Goal: Task Accomplishment & Management: Complete application form

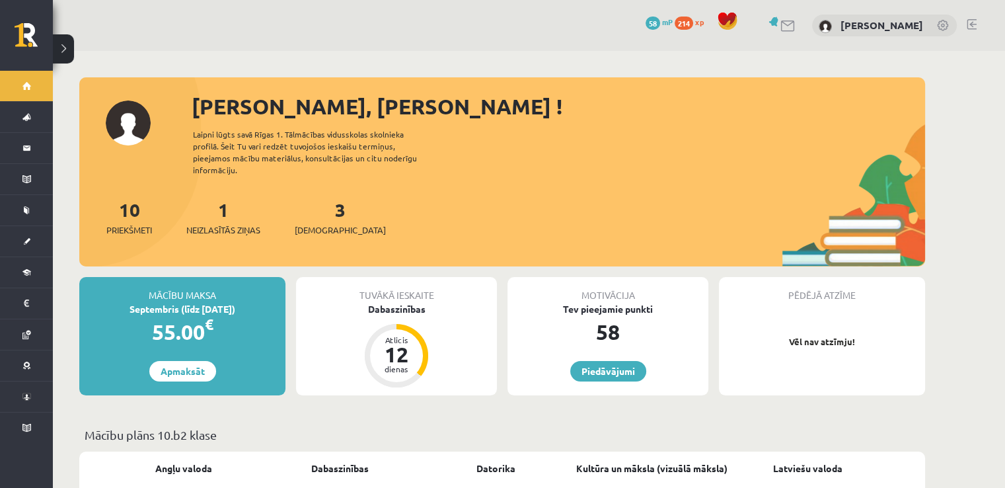
scroll to position [14, 0]
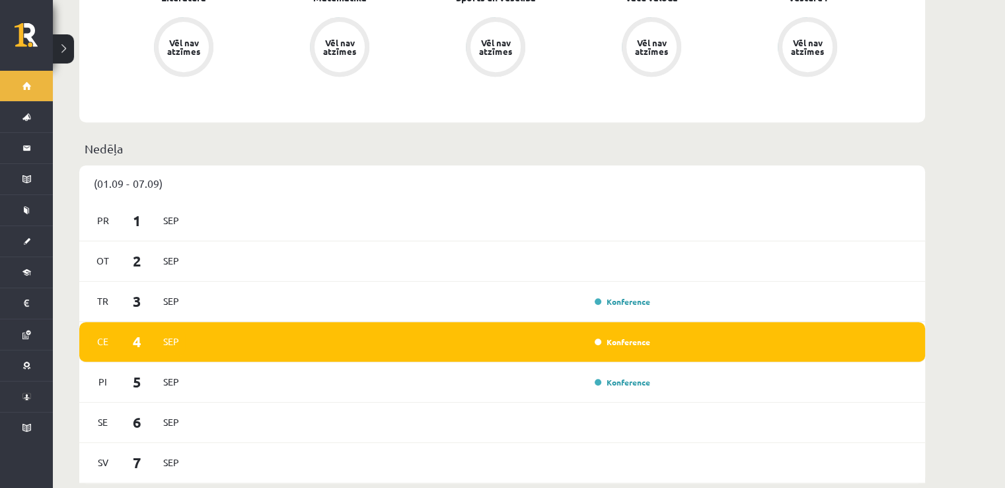
scroll to position [597, 0]
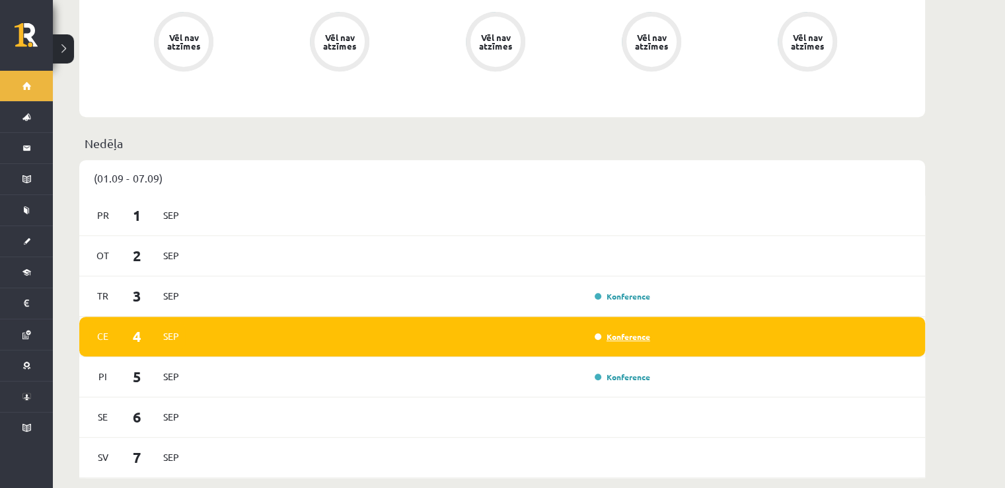
click at [627, 331] on link "Konference" at bounding box center [623, 336] width 56 height 11
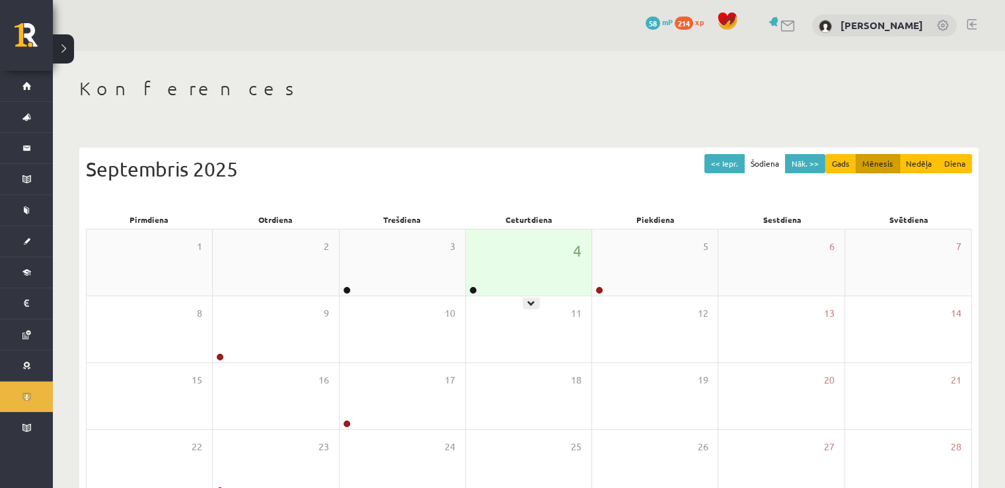
click at [472, 278] on div "4" at bounding box center [529, 262] width 126 height 66
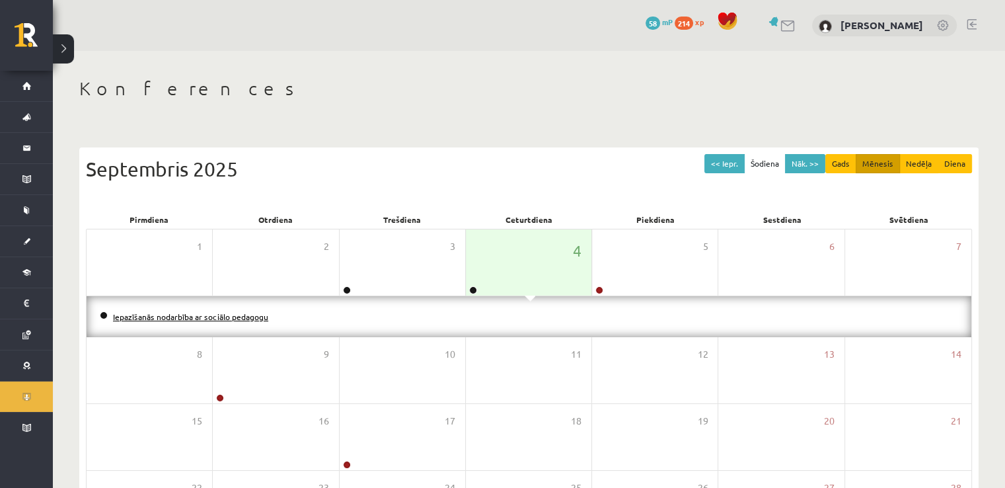
click at [223, 316] on link "Iepazīšanās nodarbība ar sociālo pedagogu" at bounding box center [190, 316] width 155 height 11
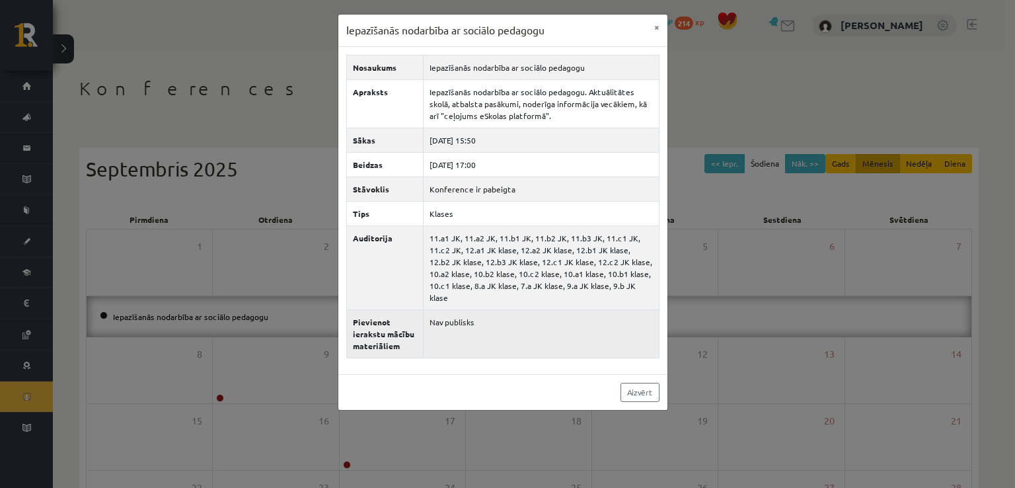
click at [580, 328] on td "Nav publisks" at bounding box center [541, 333] width 236 height 48
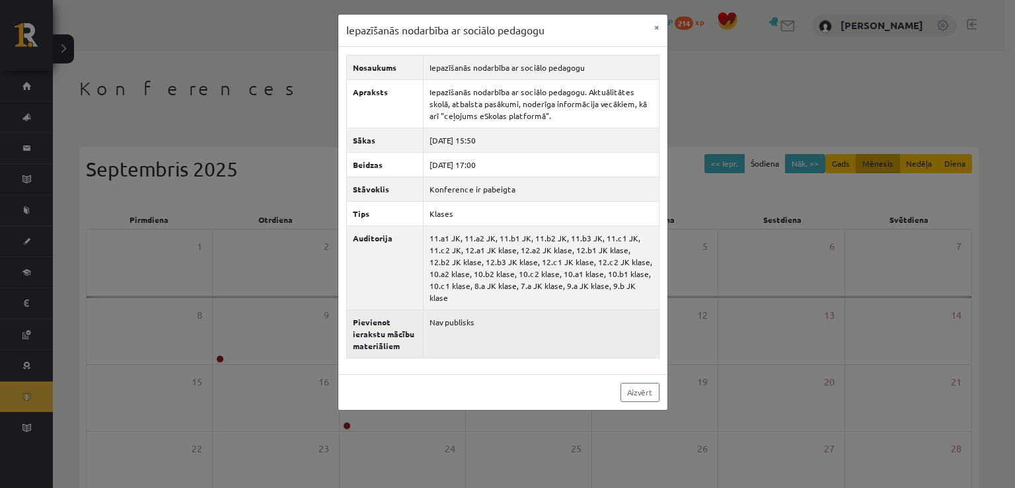
click at [580, 328] on td "Nav publisks" at bounding box center [541, 333] width 236 height 48
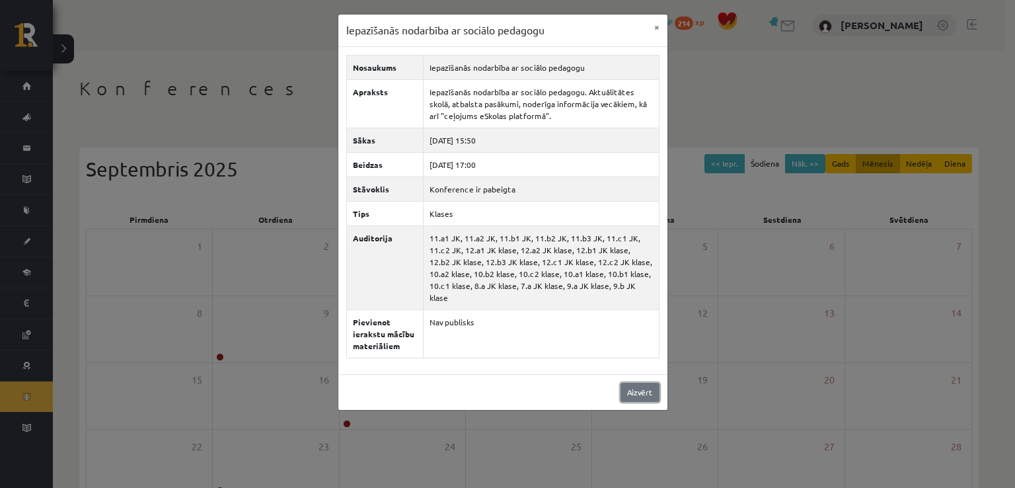
click at [636, 383] on link "Aizvērt" at bounding box center [640, 392] width 39 height 19
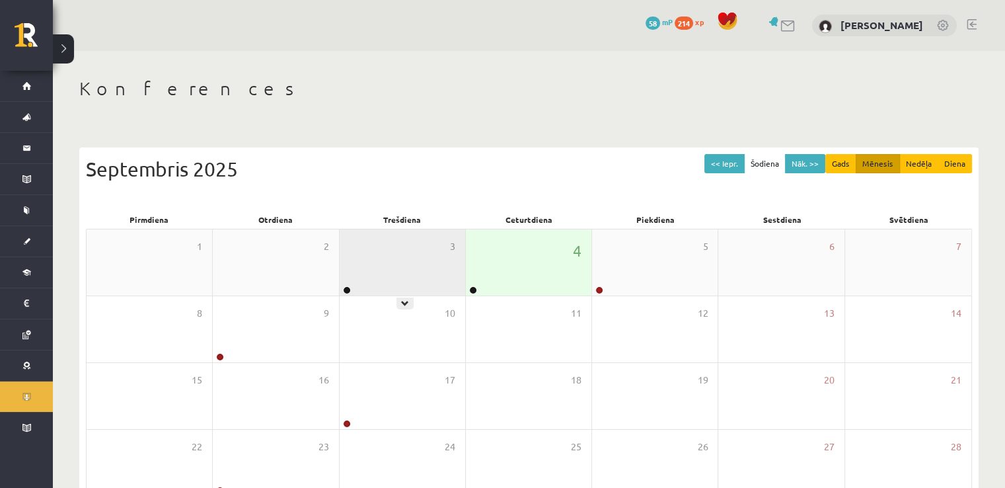
click at [392, 253] on div "3" at bounding box center [403, 262] width 126 height 66
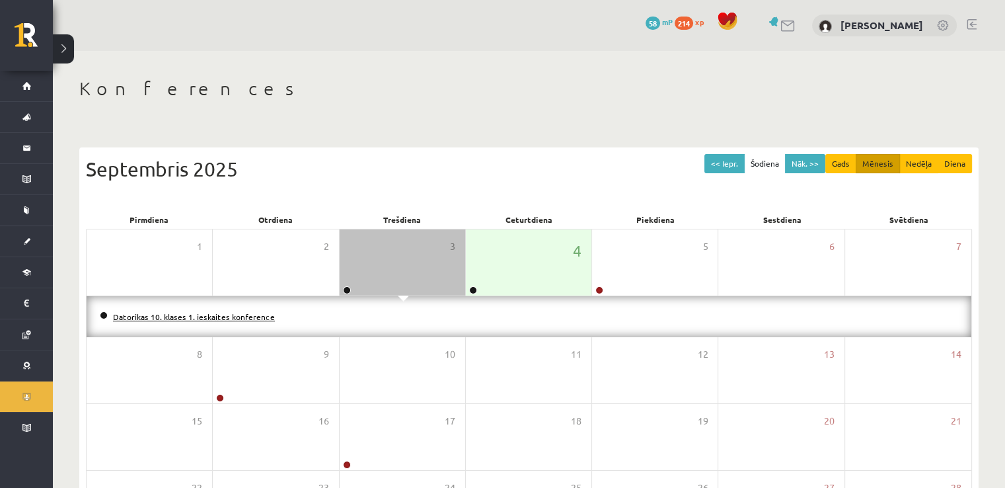
click at [214, 316] on link "Datorikas 10. klases 1. ieskaites konference" at bounding box center [194, 316] width 162 height 11
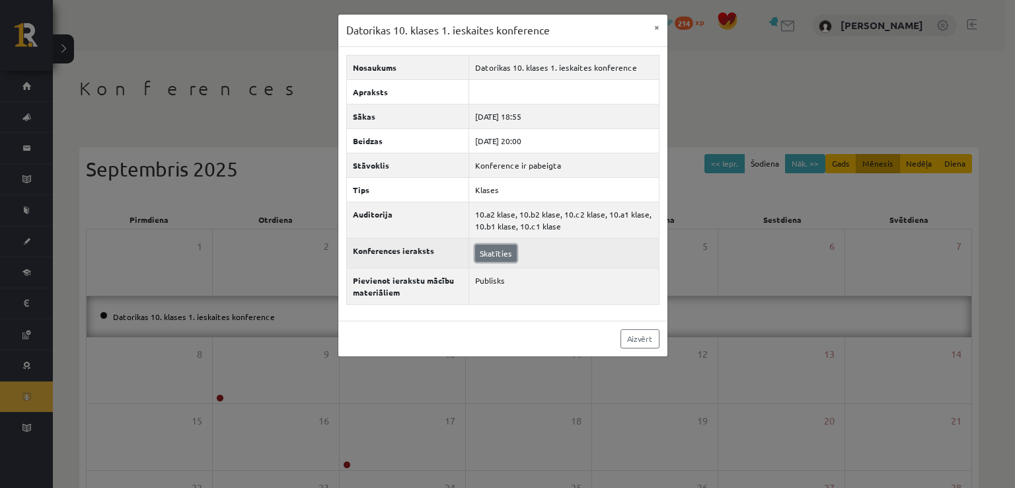
click at [480, 252] on link "Skatīties" at bounding box center [496, 253] width 42 height 17
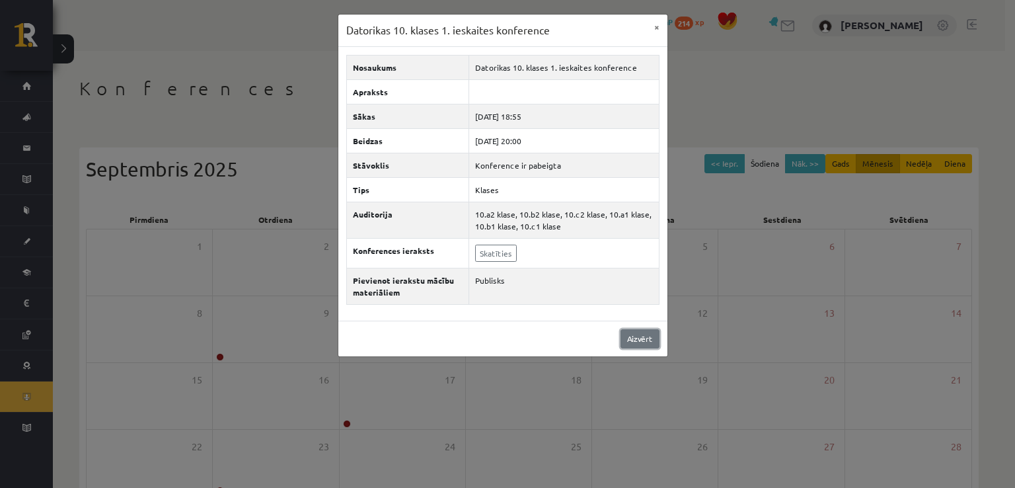
click at [626, 329] on link "Aizvērt" at bounding box center [640, 338] width 39 height 19
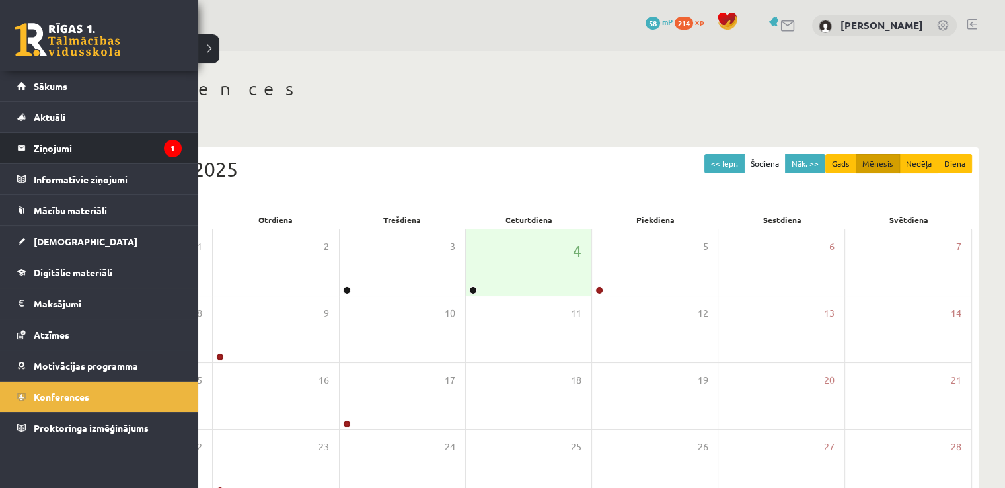
click at [50, 144] on legend "Ziņojumi 1" at bounding box center [108, 148] width 148 height 30
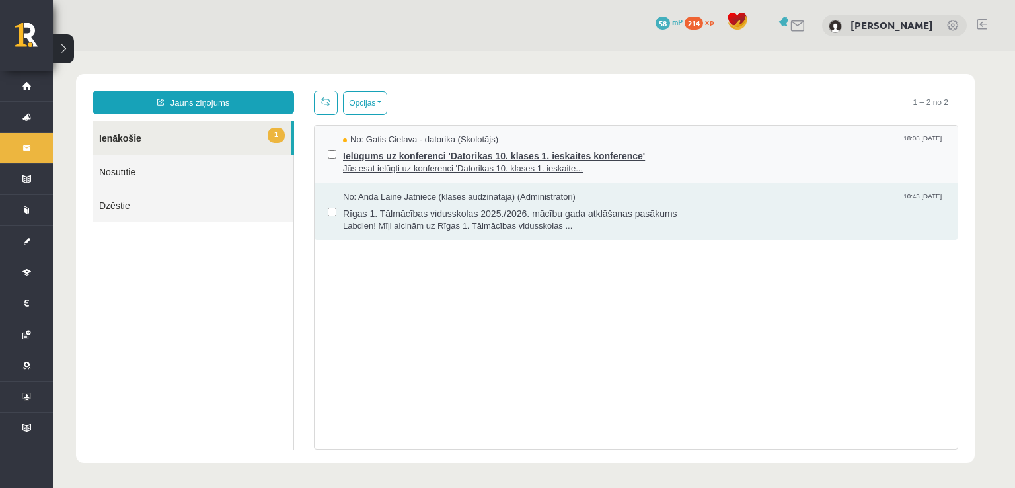
click at [424, 153] on span "Ielūgums uz konferenci 'Datorikas 10. klases 1. ieskaites konference'" at bounding box center [643, 154] width 601 height 17
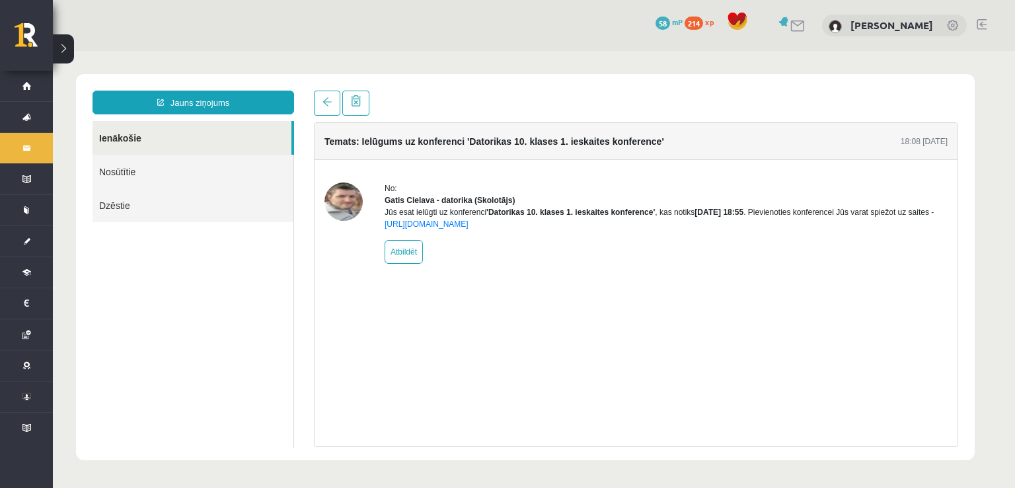
click at [352, 202] on img at bounding box center [344, 201] width 38 height 38
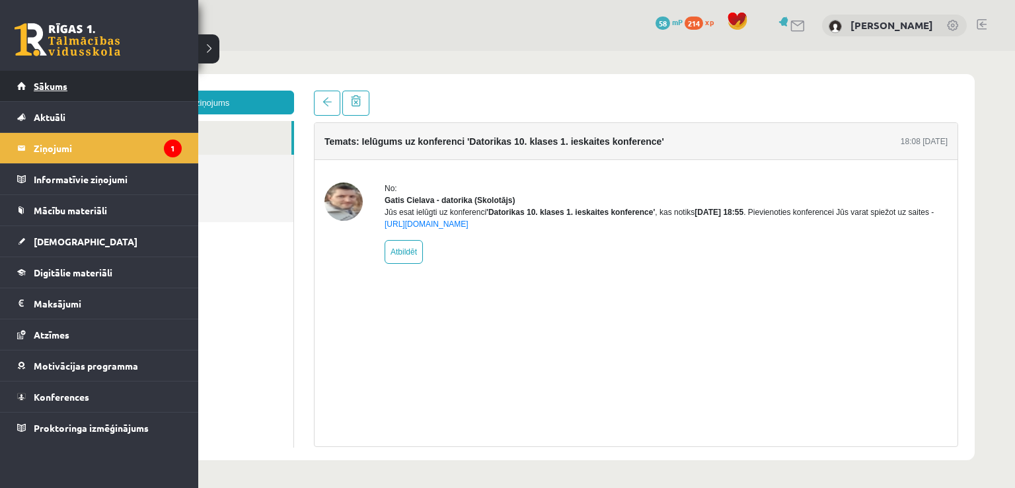
click at [63, 89] on span "Sākums" at bounding box center [51, 86] width 34 height 12
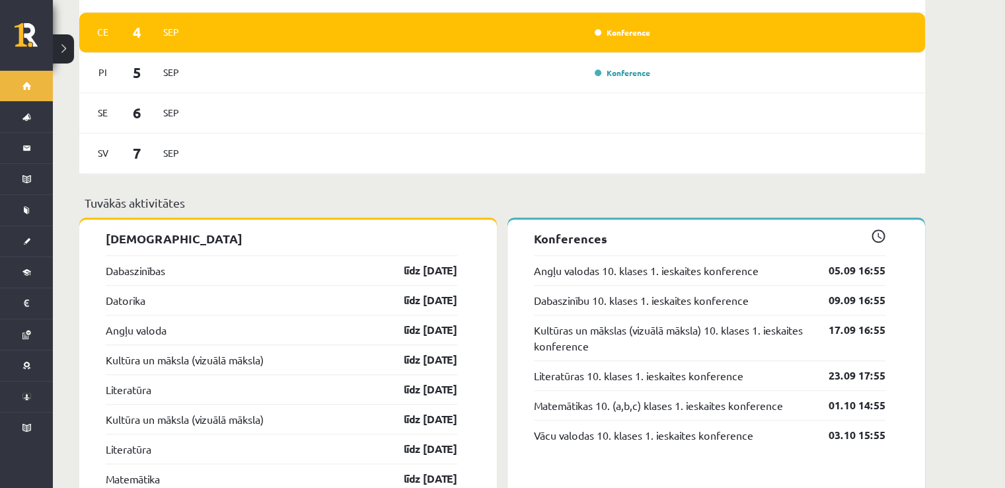
scroll to position [904, 0]
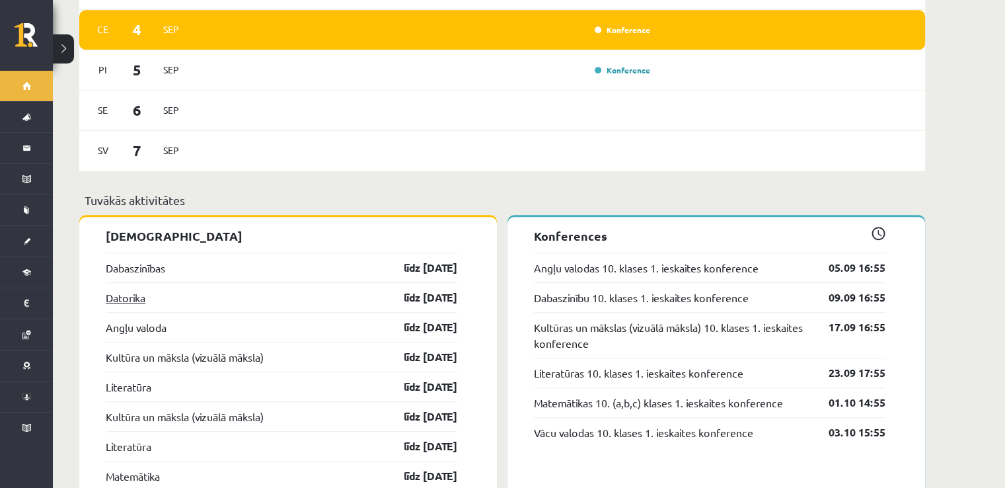
click at [145, 289] on link "Datorika" at bounding box center [126, 297] width 40 height 16
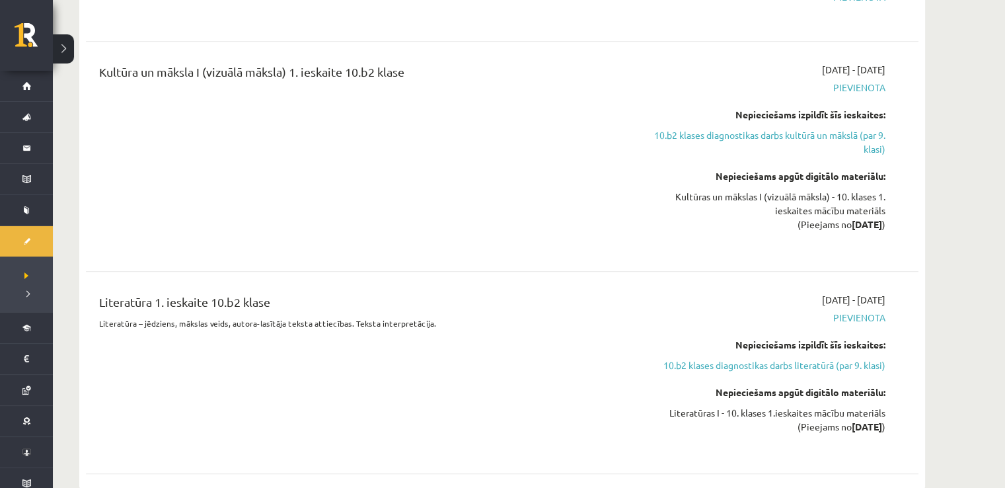
scroll to position [860, 0]
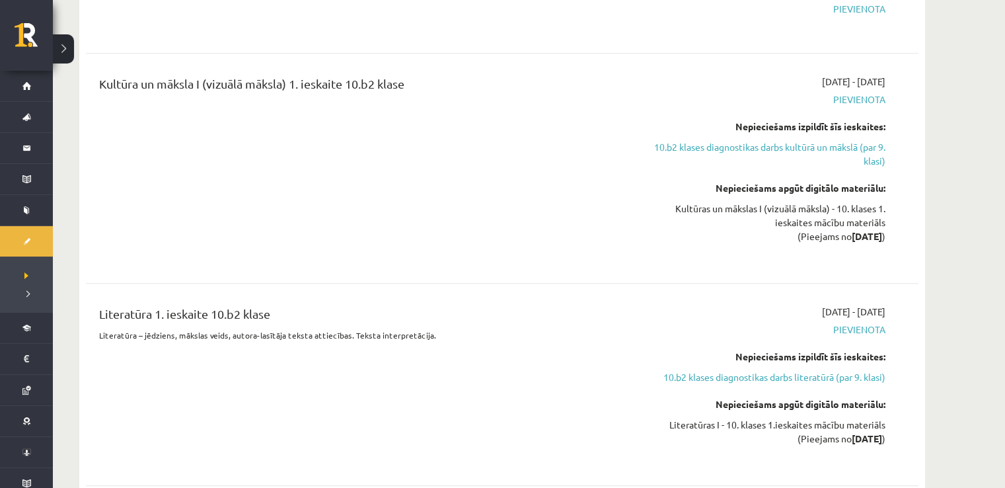
drag, startPoint x: 1004, startPoint y: 67, endPoint x: 1003, endPoint y: 40, distance: 27.1
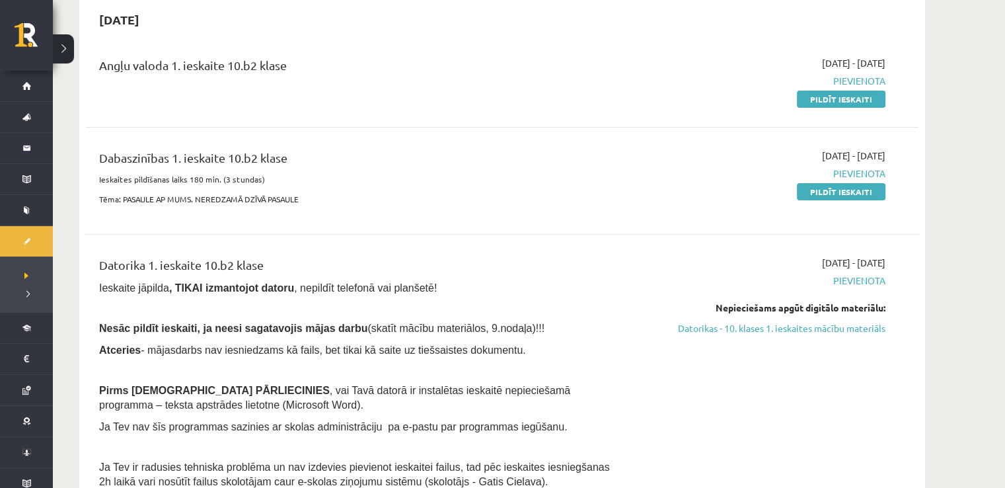
scroll to position [145, 0]
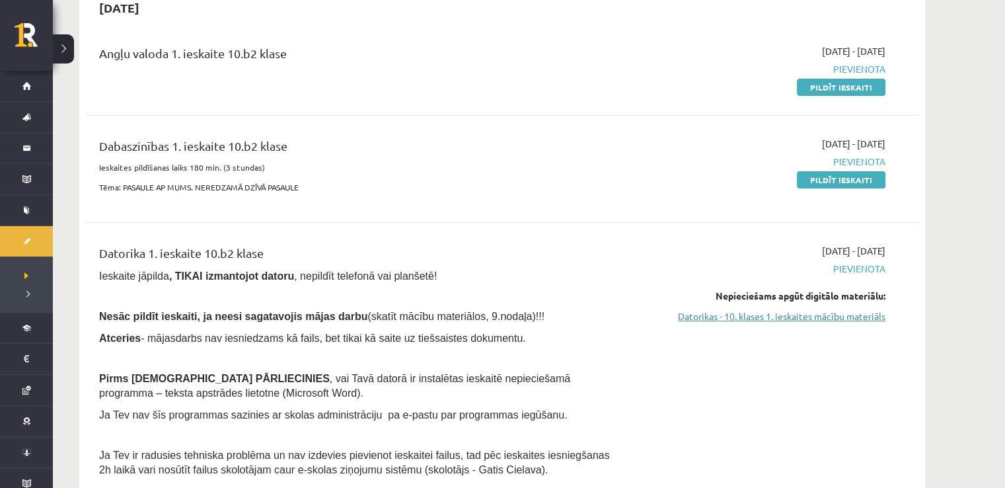
click at [819, 318] on link "Datorikas - 10. klases 1. ieskaites mācību materiāls" at bounding box center [760, 316] width 249 height 14
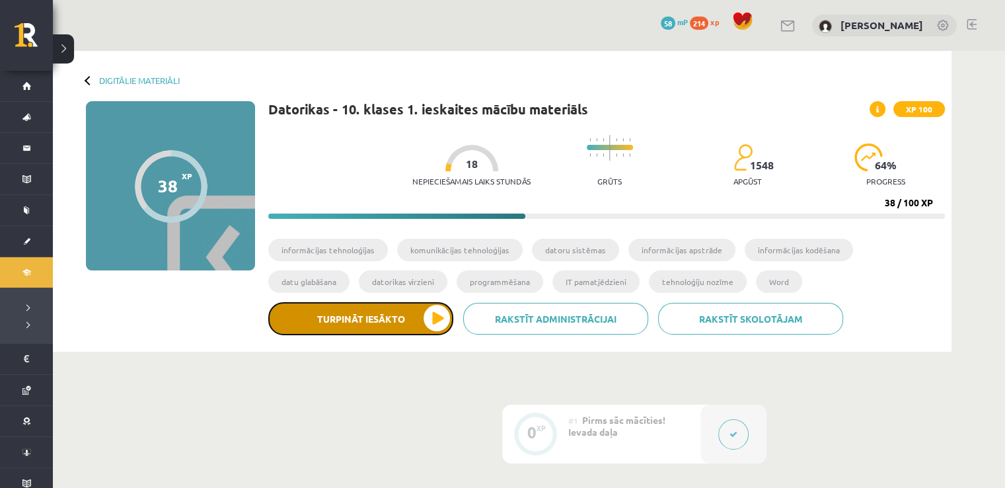
click at [365, 320] on button "Turpināt iesākto" at bounding box center [360, 318] width 185 height 33
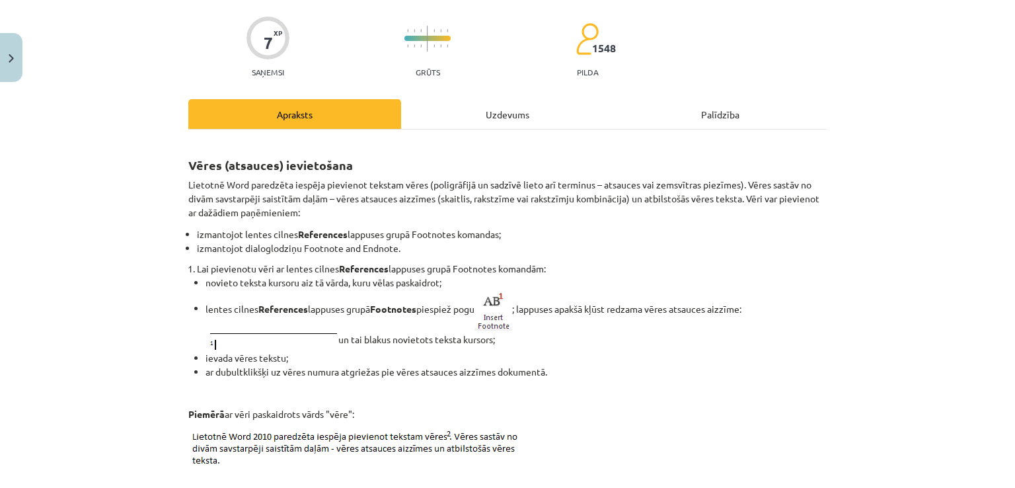
scroll to position [114, 0]
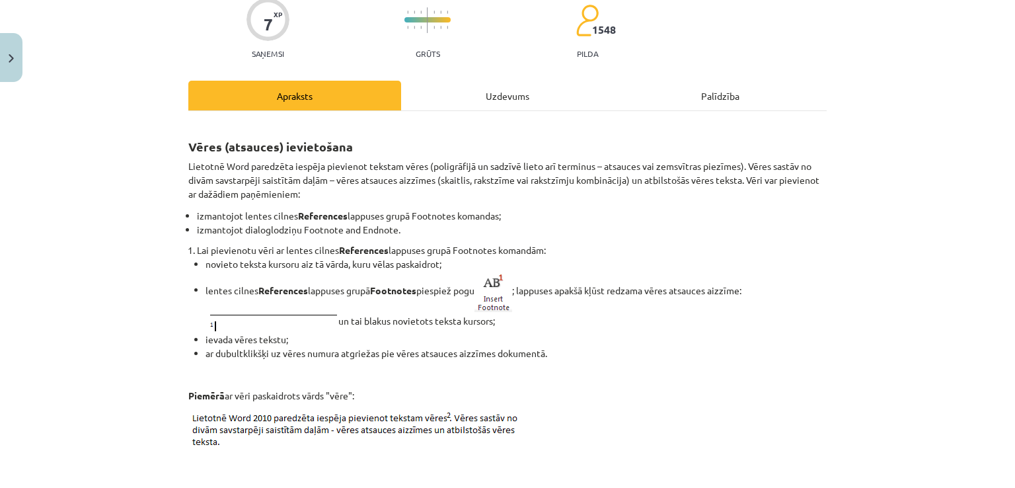
click at [498, 99] on div "Uzdevums" at bounding box center [507, 96] width 213 height 30
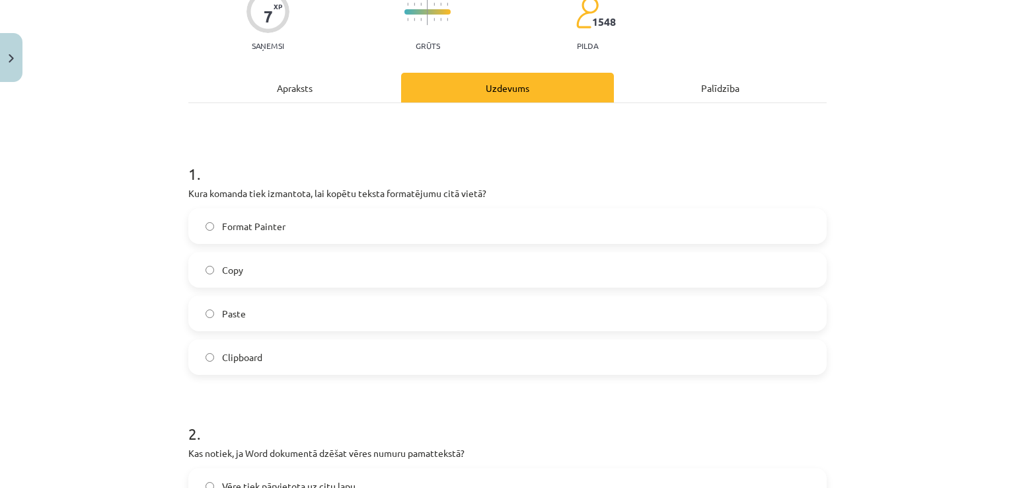
scroll to position [100, 0]
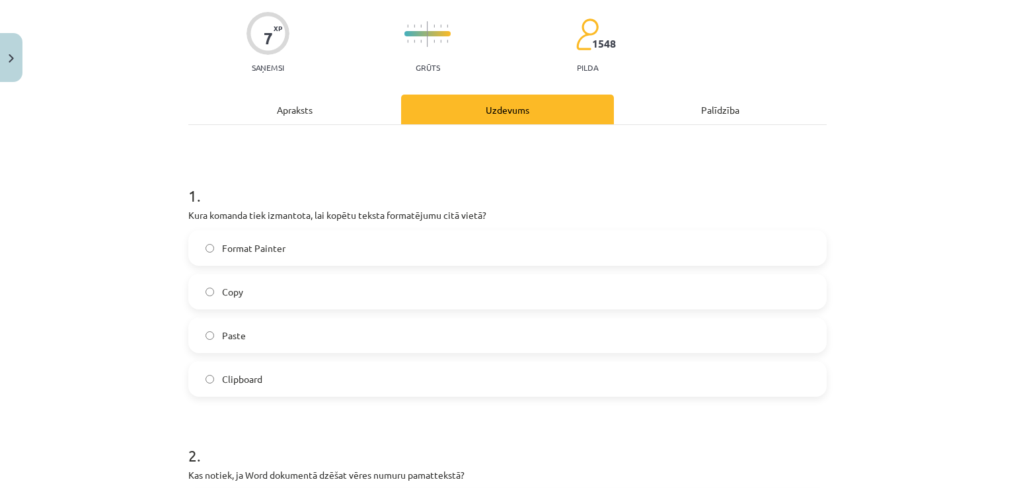
click at [363, 117] on div "Apraksts" at bounding box center [294, 110] width 213 height 30
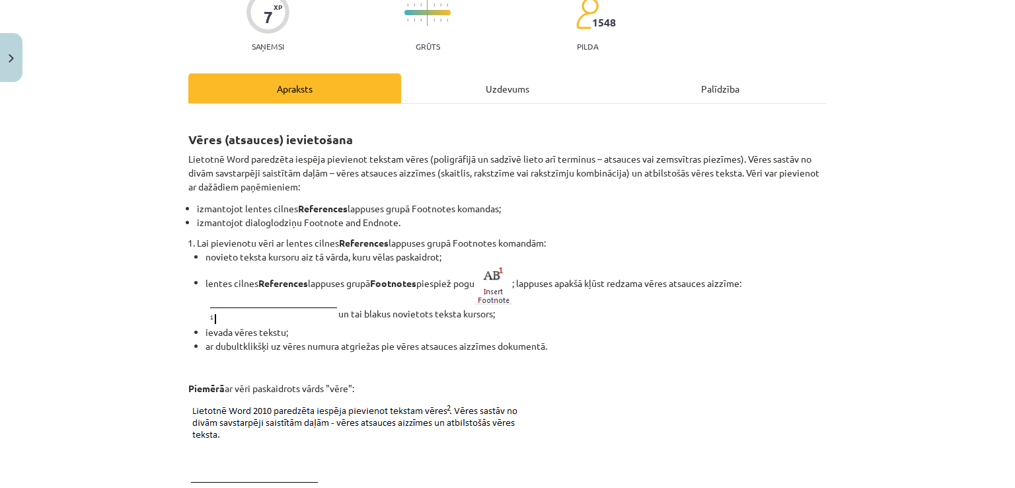
scroll to position [122, 0]
click at [538, 93] on div "Uzdevums" at bounding box center [507, 88] width 213 height 30
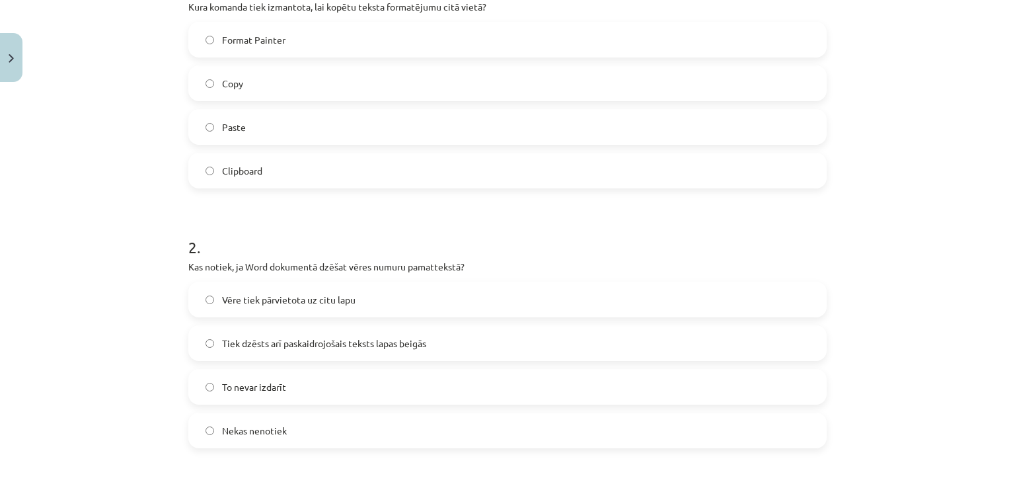
scroll to position [352, 0]
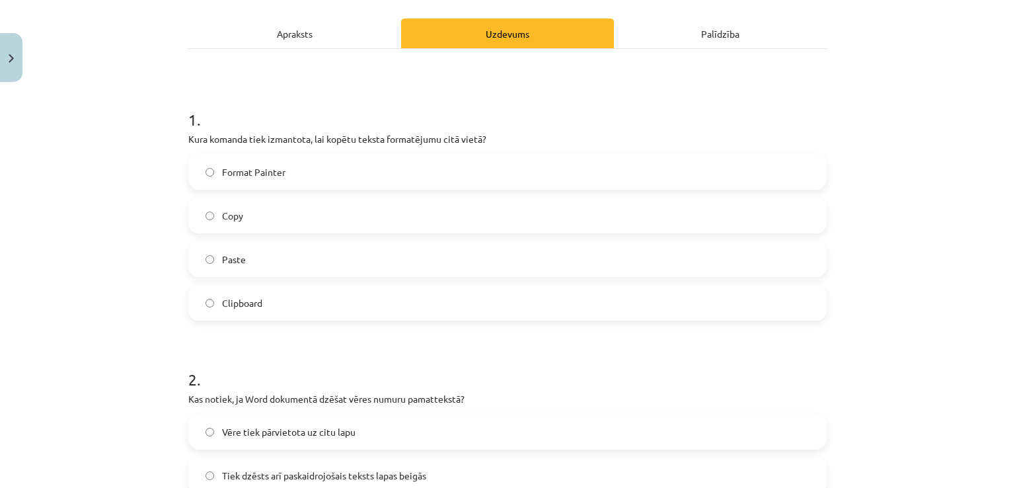
scroll to position [0, 0]
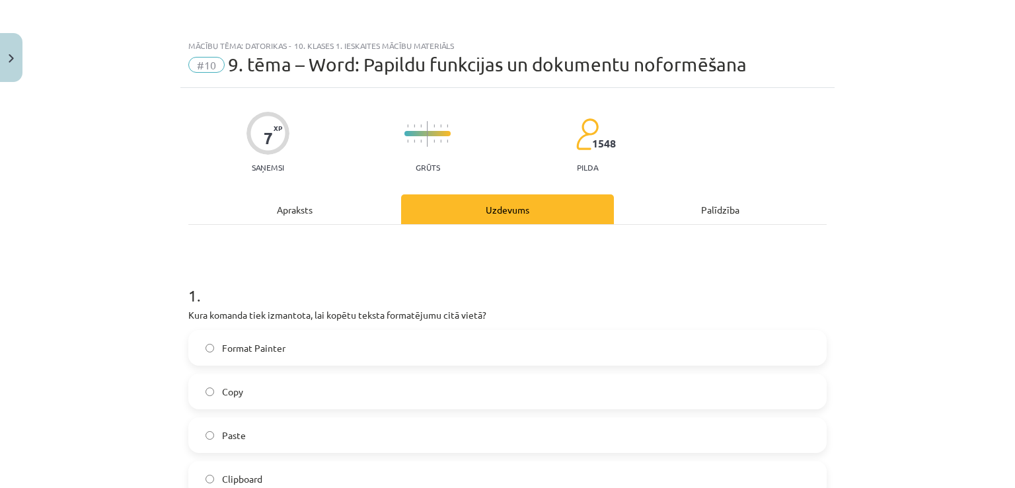
click at [260, 216] on div "Apraksts" at bounding box center [294, 209] width 213 height 30
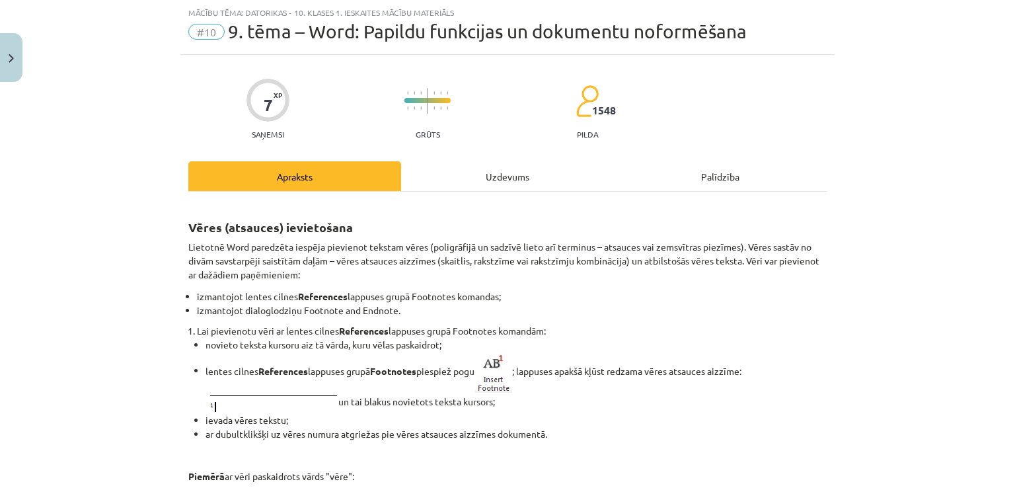
click at [528, 172] on div "Uzdevums" at bounding box center [507, 176] width 213 height 30
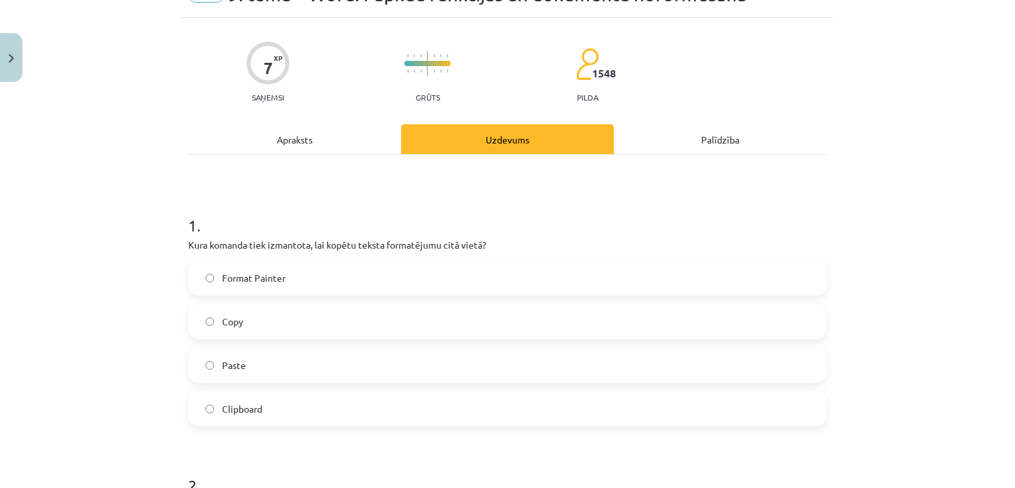
scroll to position [0, 0]
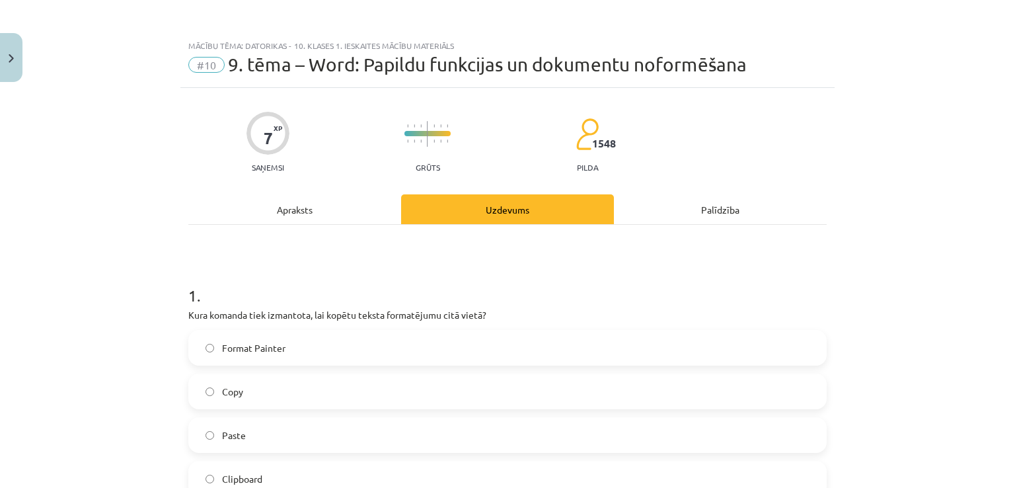
click at [287, 196] on div "Apraksts" at bounding box center [294, 209] width 213 height 30
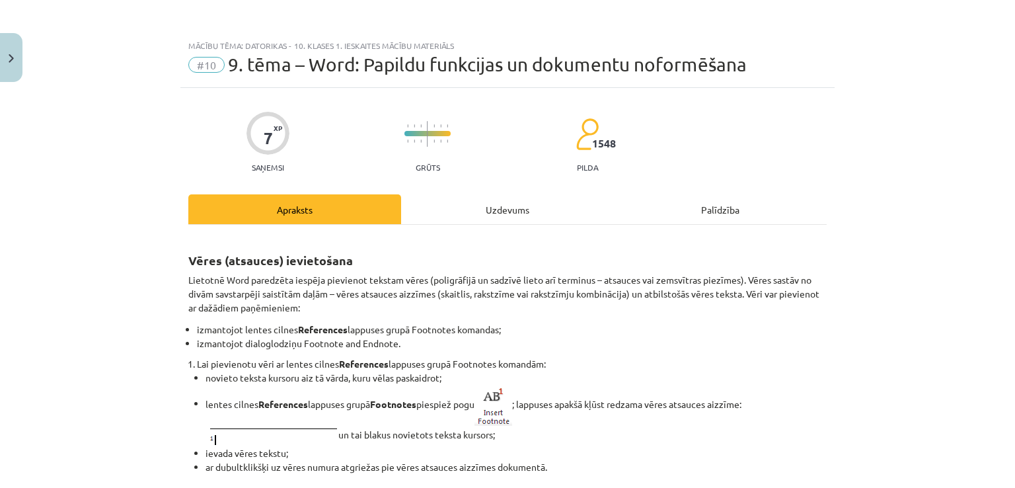
click at [489, 210] on div "Uzdevums" at bounding box center [507, 209] width 213 height 30
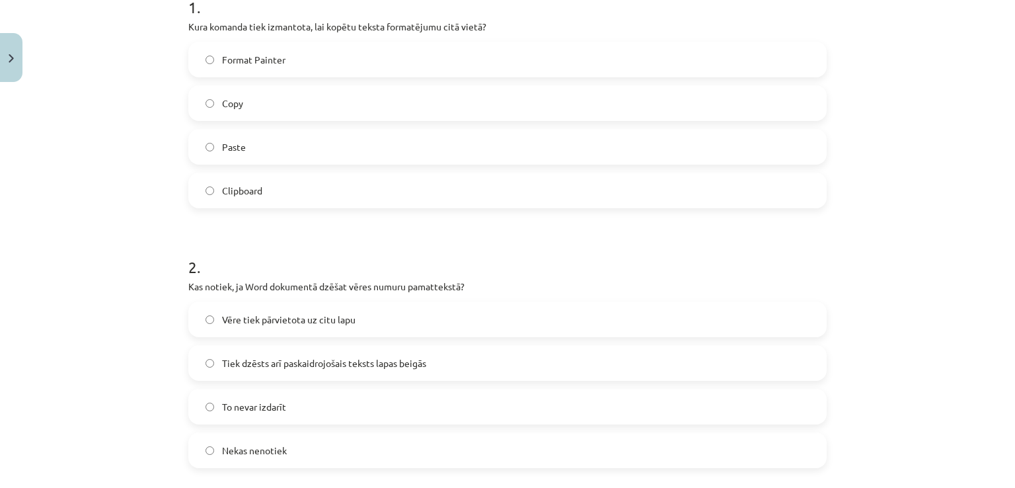
scroll to position [301, 0]
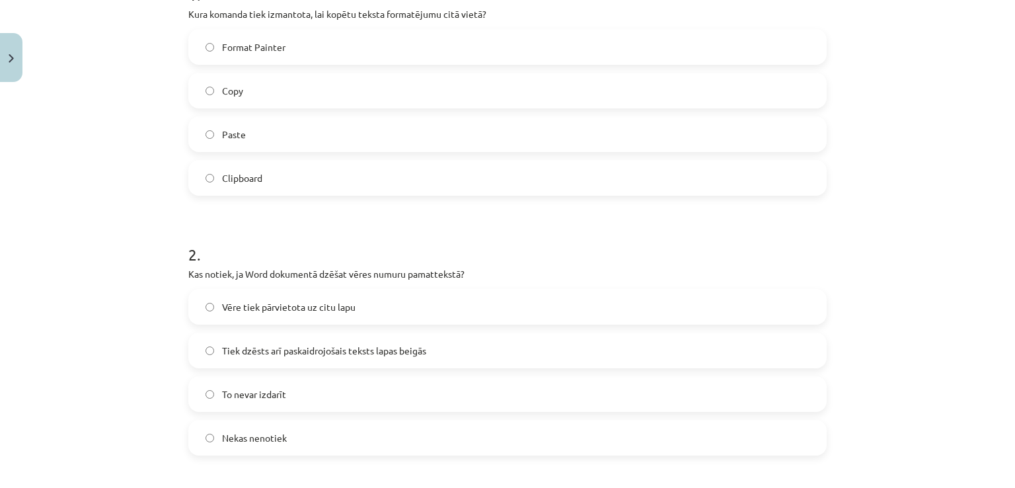
click at [492, 349] on label "Tiek dzēsts arī paskaidrojošais teksts lapas beigās" at bounding box center [508, 350] width 636 height 33
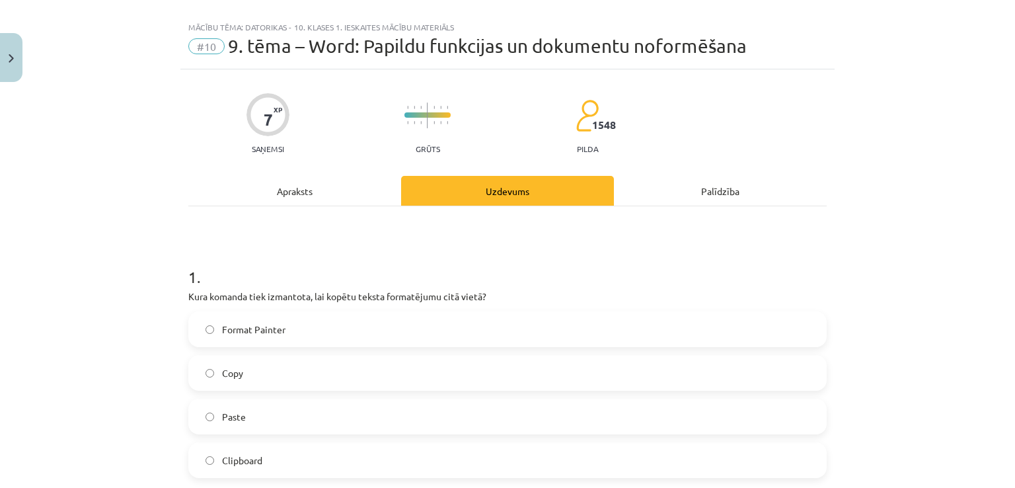
scroll to position [0, 0]
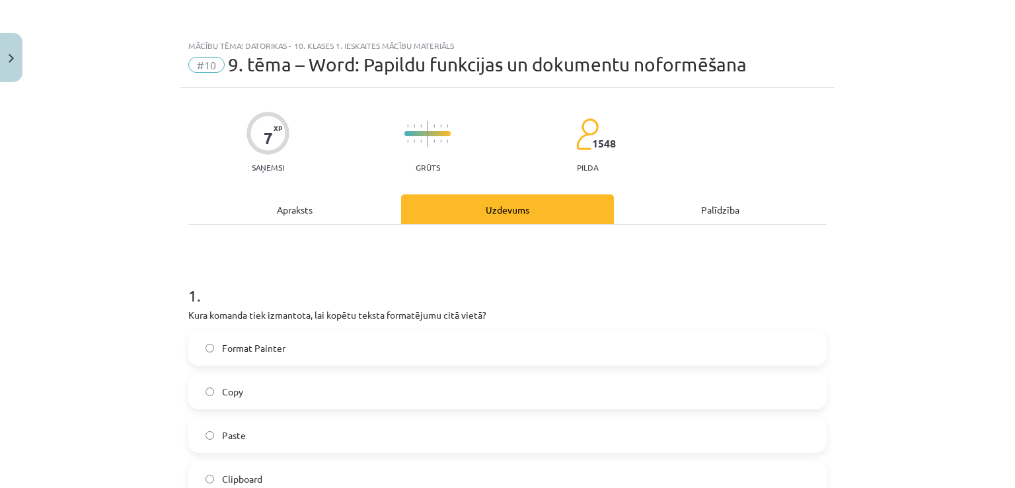
click at [267, 201] on div "Apraksts" at bounding box center [294, 209] width 213 height 30
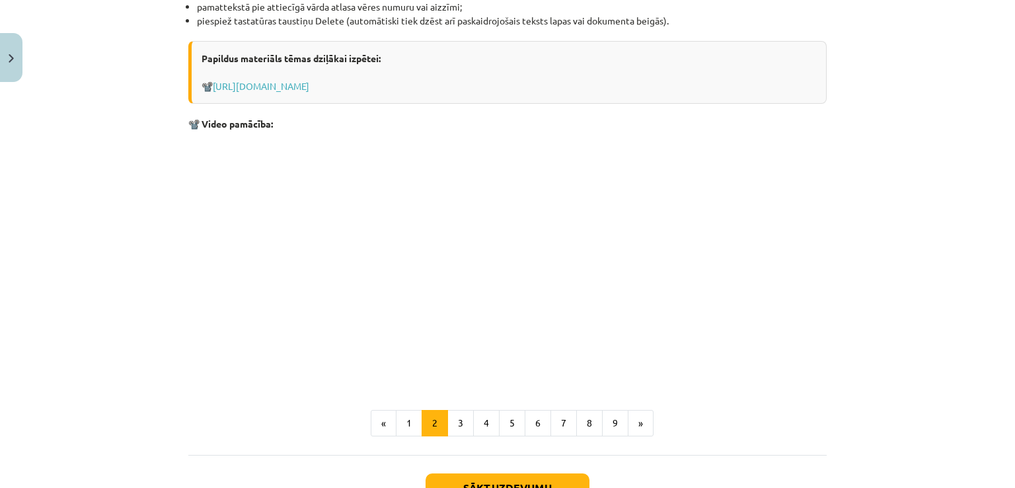
scroll to position [1607, 0]
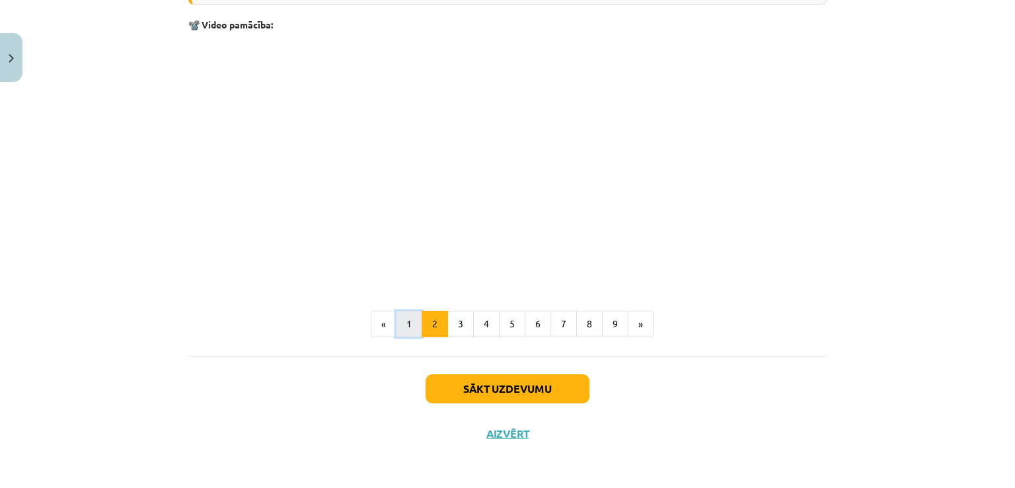
click at [401, 332] on button "1" at bounding box center [409, 324] width 26 height 26
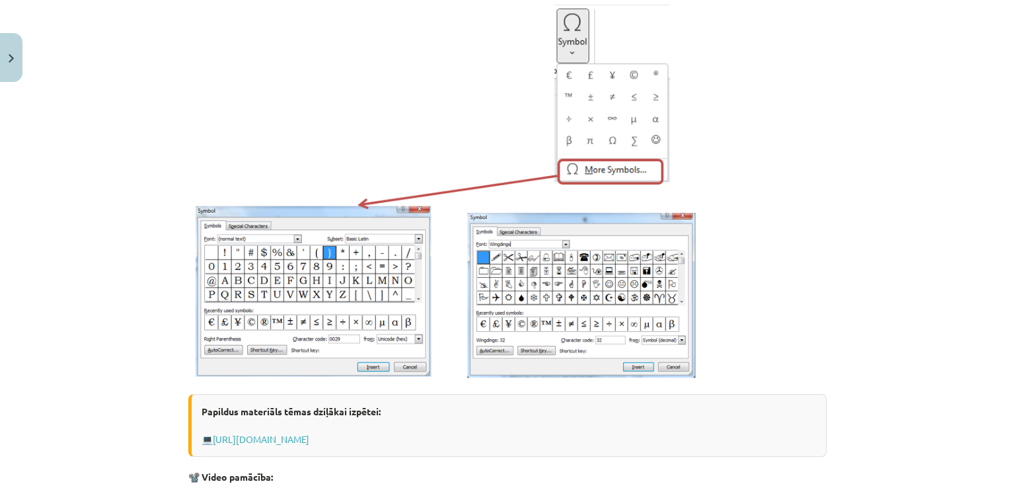
scroll to position [0, 0]
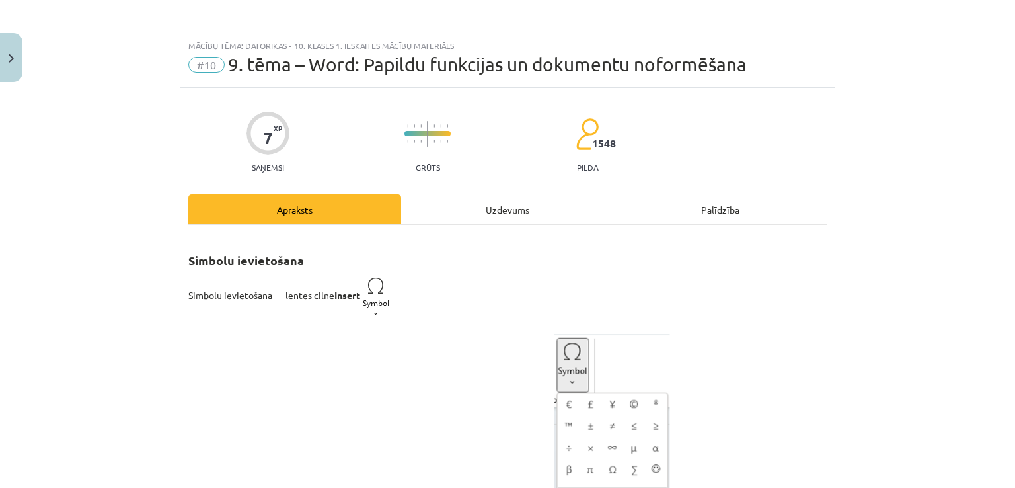
click at [512, 194] on div "Uzdevums" at bounding box center [507, 209] width 213 height 30
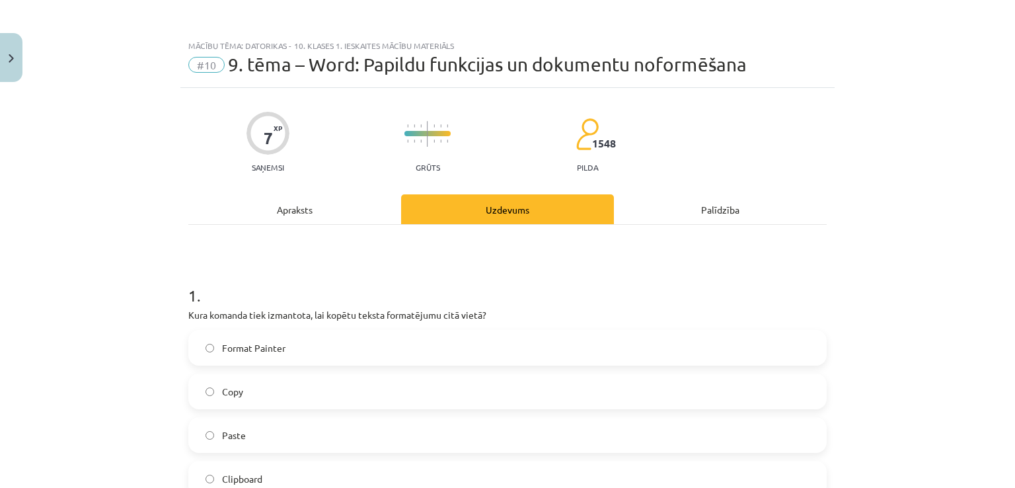
click at [305, 199] on div "Apraksts" at bounding box center [294, 209] width 213 height 30
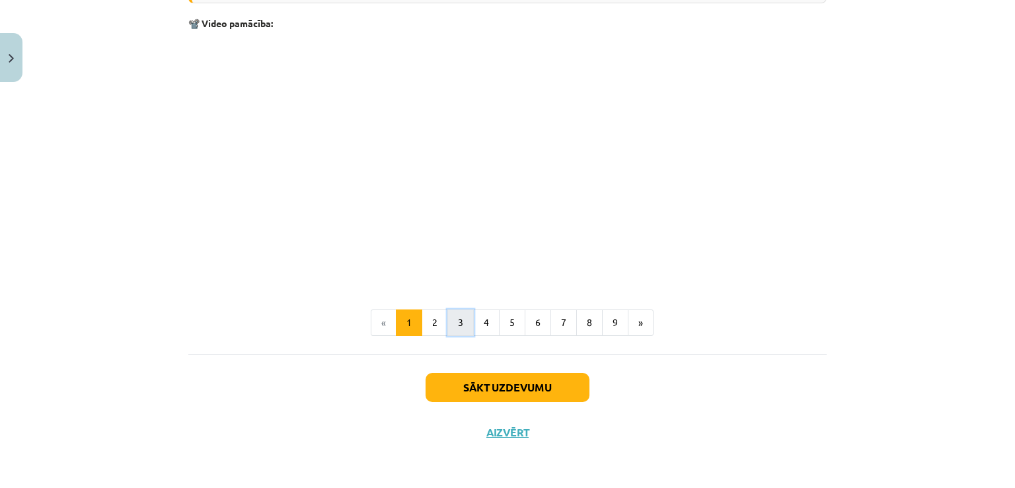
click at [461, 323] on button "3" at bounding box center [460, 322] width 26 height 26
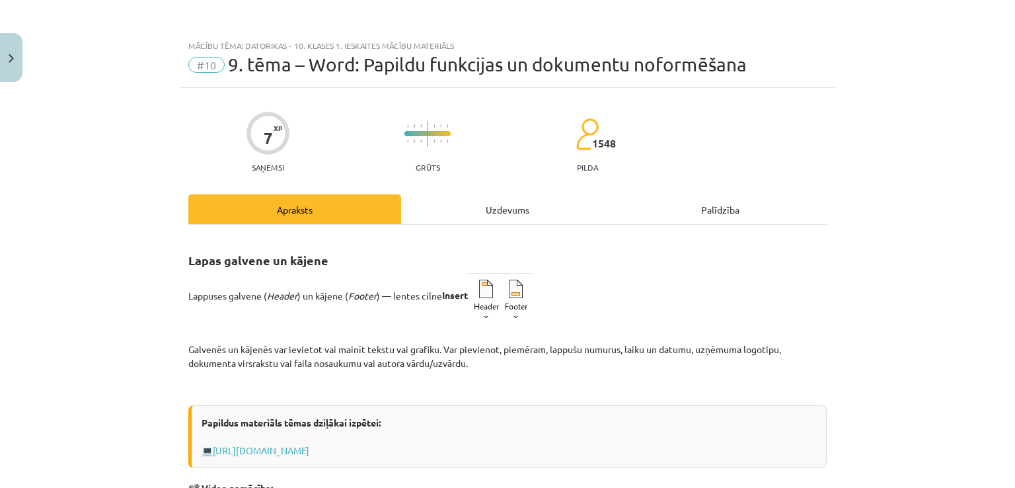
click at [526, 202] on div "Uzdevums" at bounding box center [507, 209] width 213 height 30
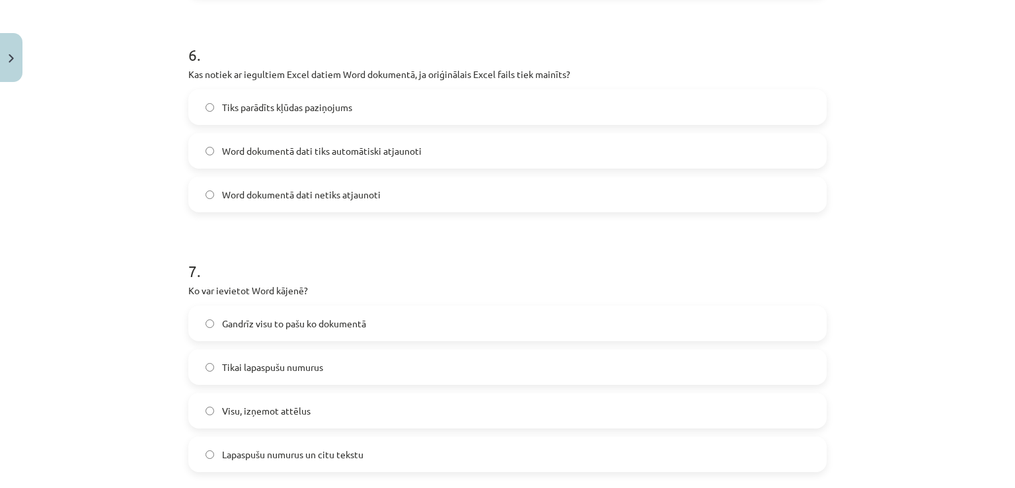
scroll to position [1619, 0]
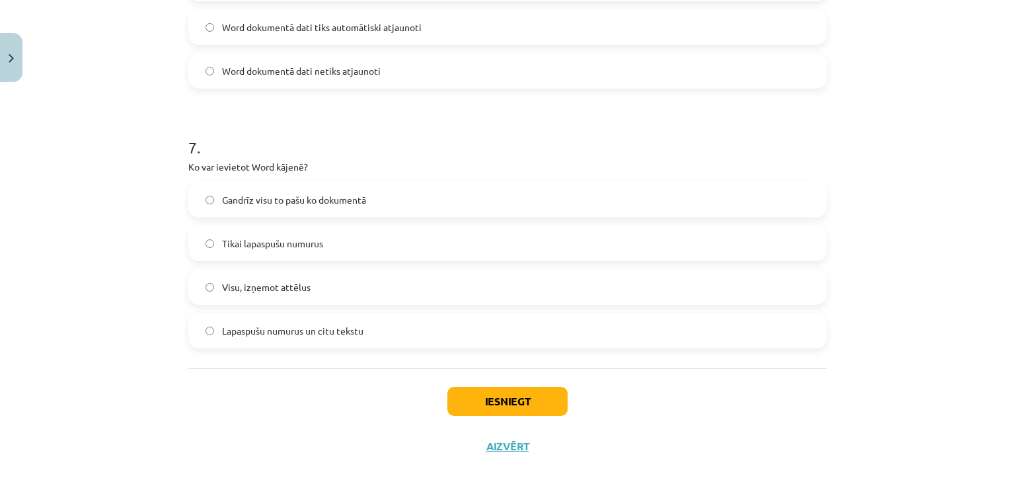
click at [365, 202] on label "Gandrīz visu to pašu ko dokumentā" at bounding box center [508, 199] width 636 height 33
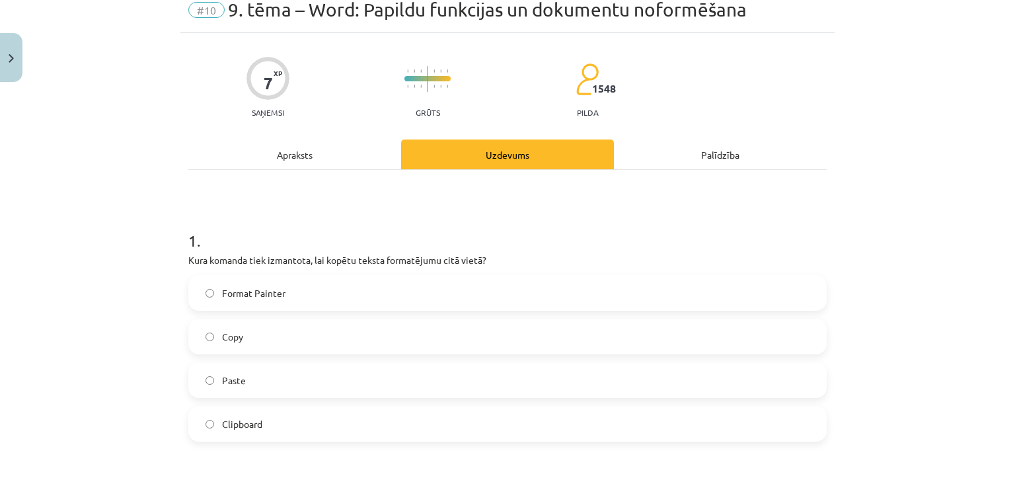
scroll to position [0, 0]
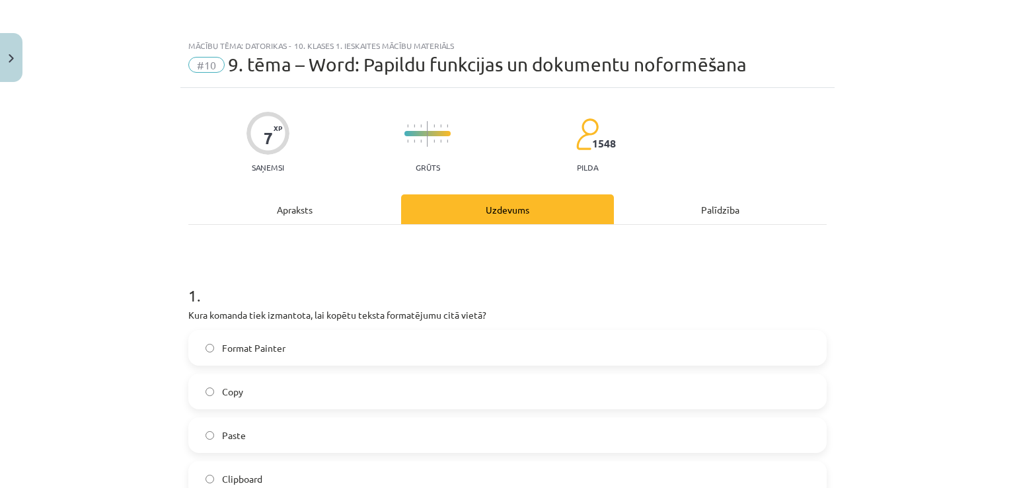
click at [264, 200] on div "Apraksts" at bounding box center [294, 209] width 213 height 30
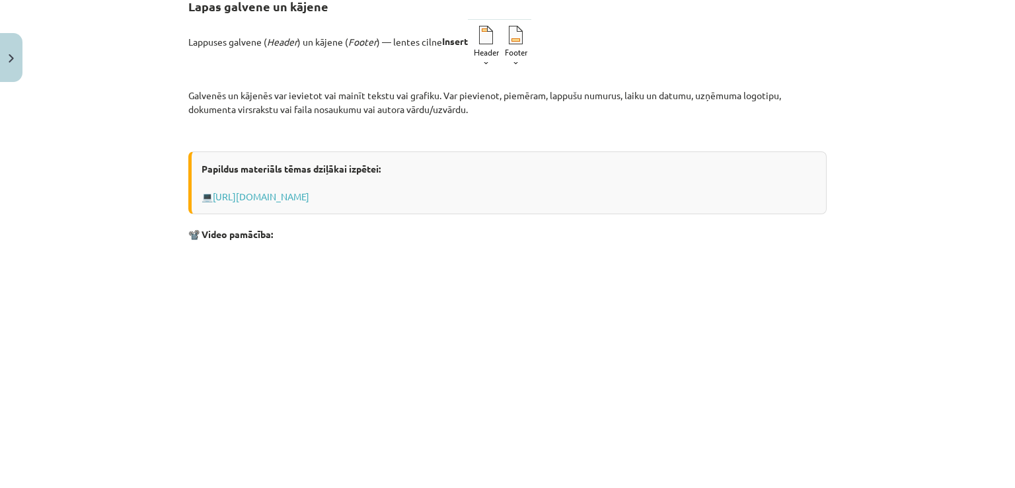
scroll to position [463, 0]
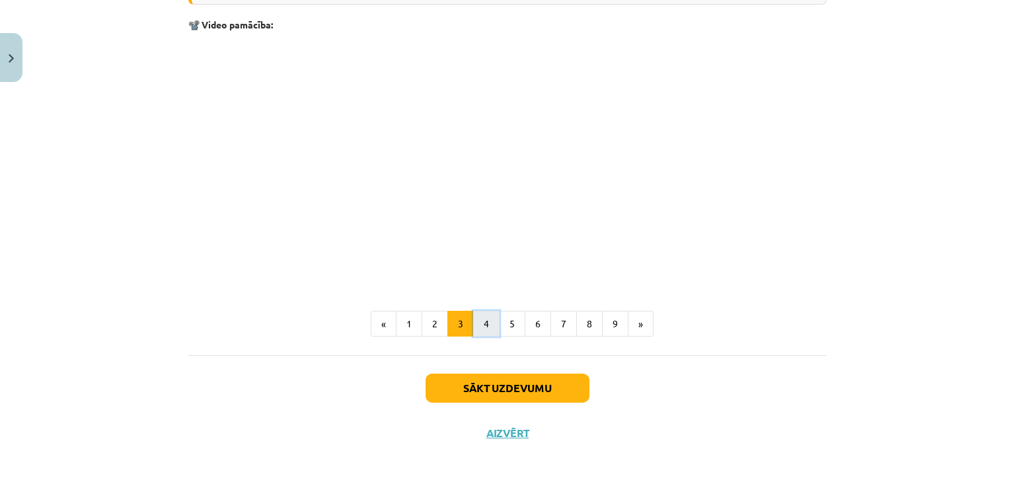
click at [489, 314] on button "4" at bounding box center [486, 324] width 26 height 26
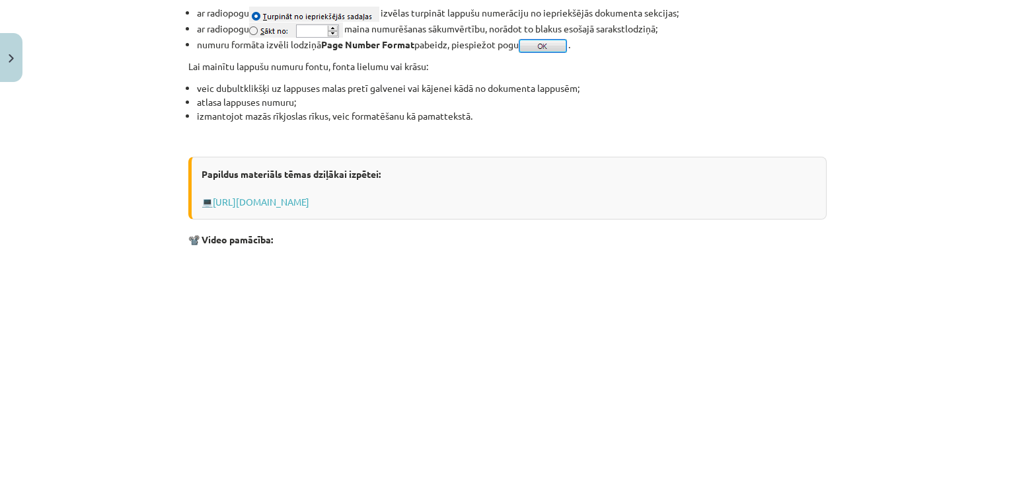
scroll to position [1211, 0]
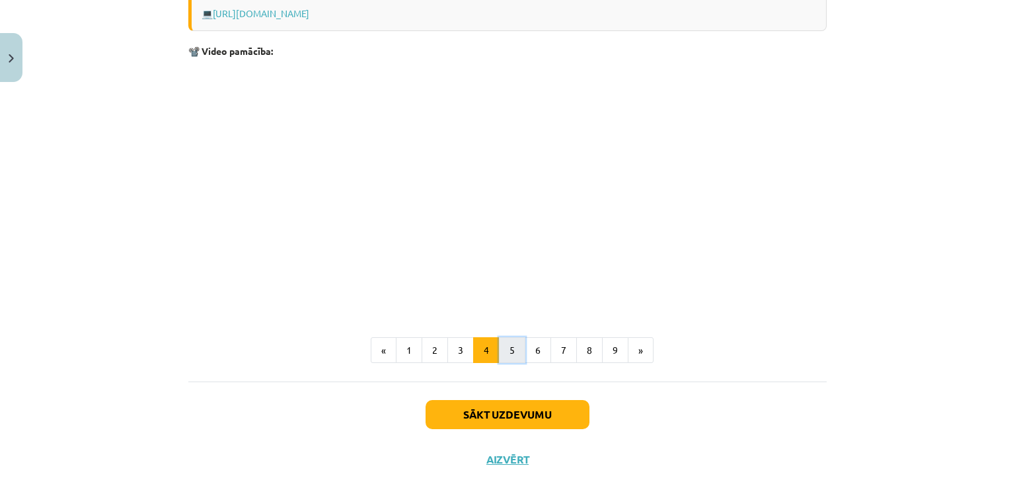
click at [511, 352] on button "5" at bounding box center [512, 350] width 26 height 26
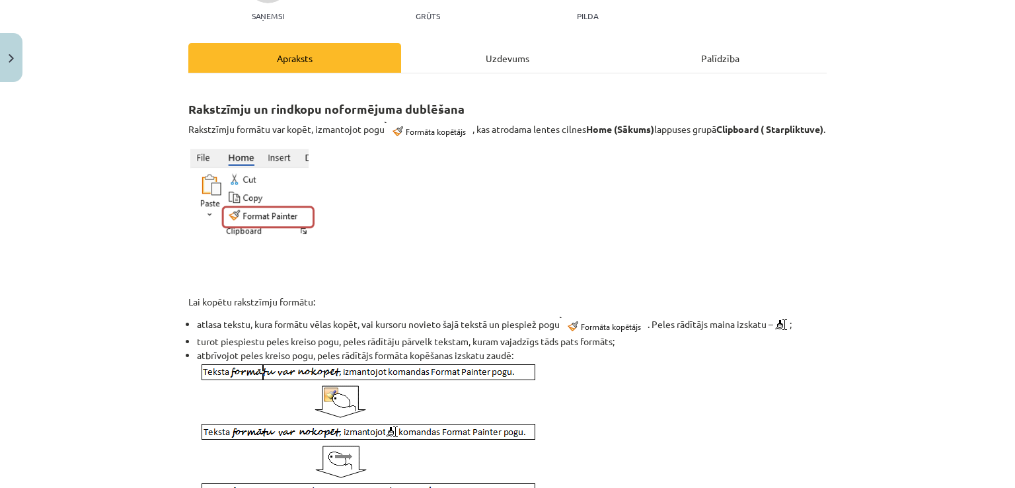
scroll to position [28, 0]
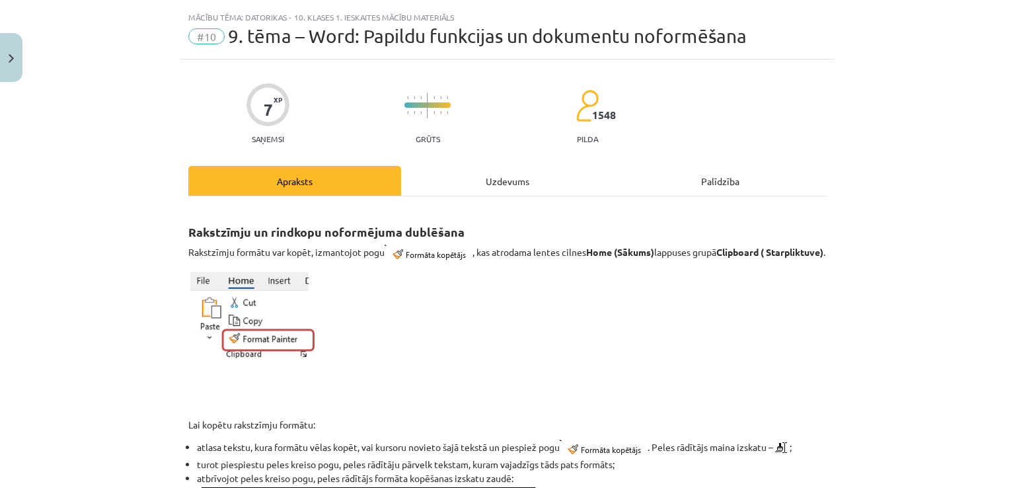
click at [510, 171] on div "Uzdevums" at bounding box center [507, 181] width 213 height 30
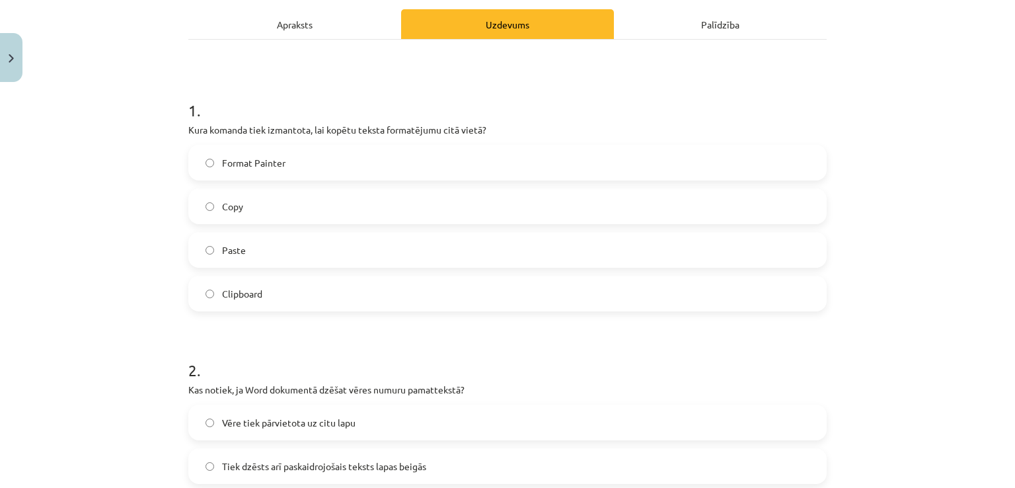
scroll to position [209, 0]
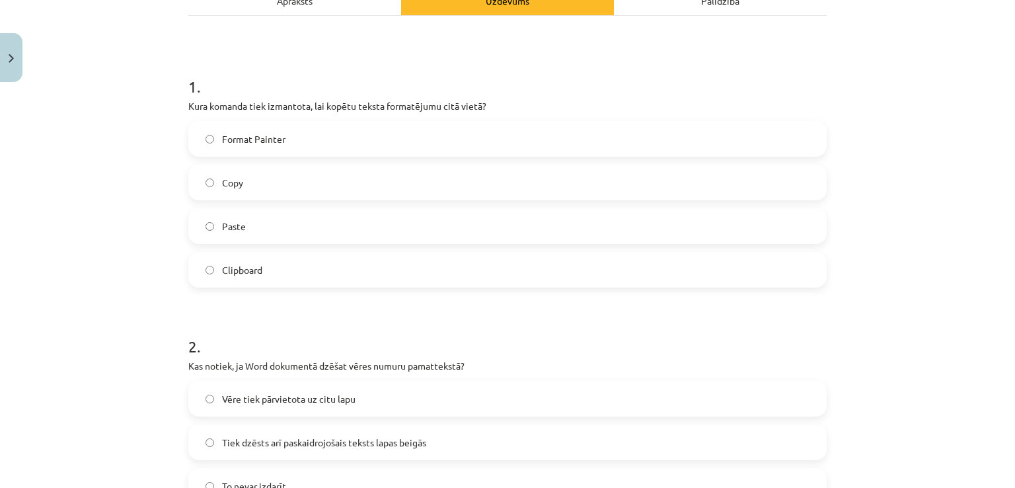
click at [416, 139] on label "Format Painter" at bounding box center [508, 138] width 636 height 33
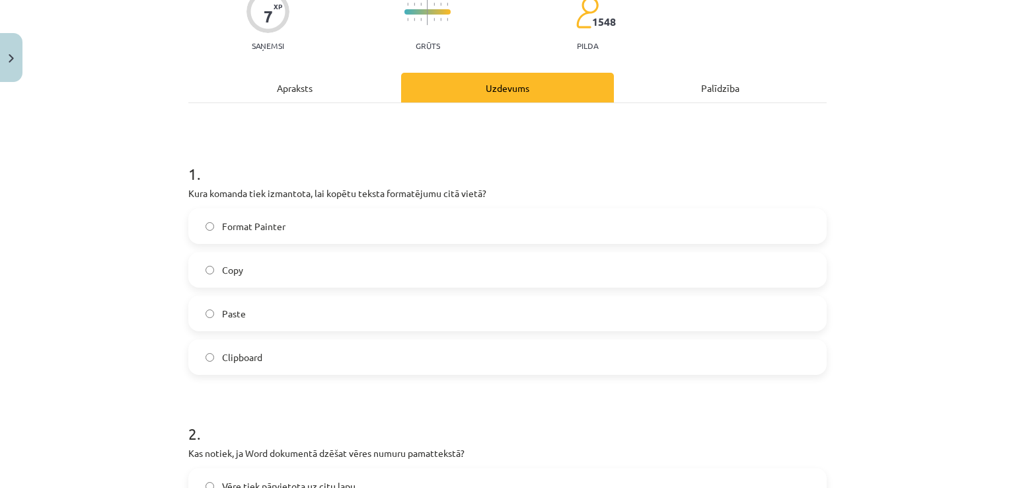
click at [352, 88] on div "Apraksts" at bounding box center [294, 88] width 213 height 30
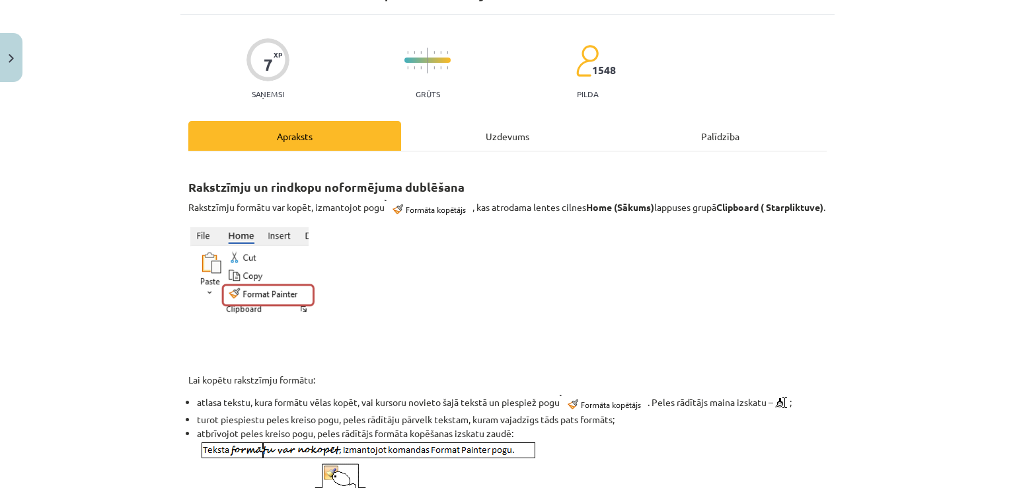
scroll to position [0, 0]
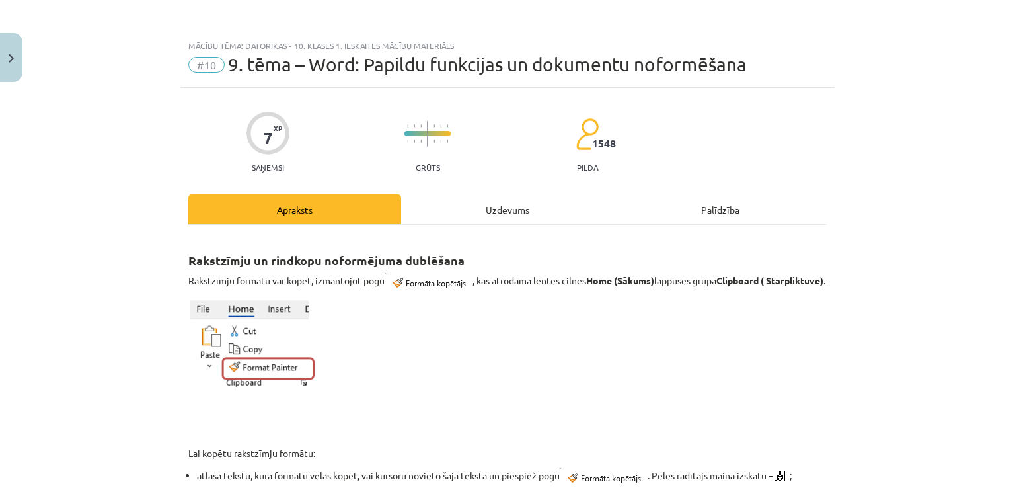
click at [537, 206] on div "Uzdevums" at bounding box center [507, 209] width 213 height 30
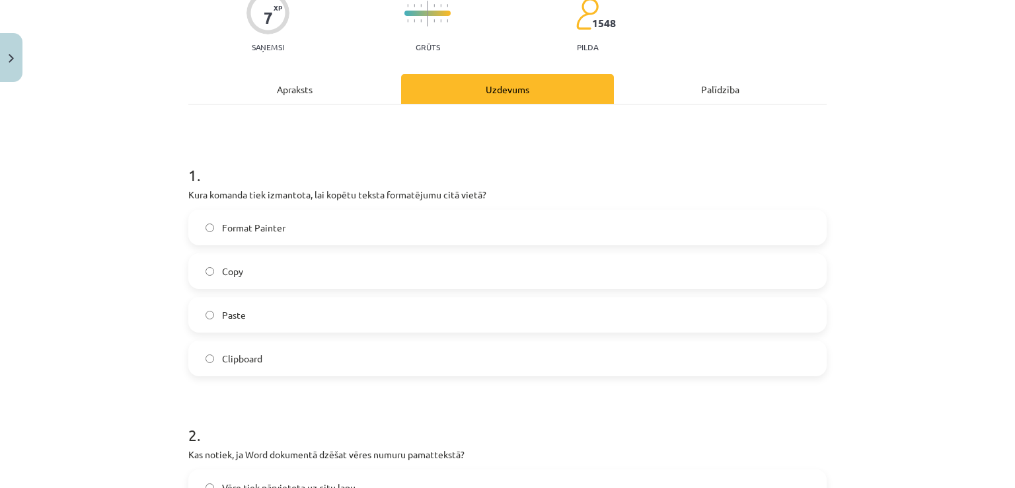
scroll to position [122, 0]
click at [317, 347] on label "Clipboard" at bounding box center [508, 356] width 636 height 33
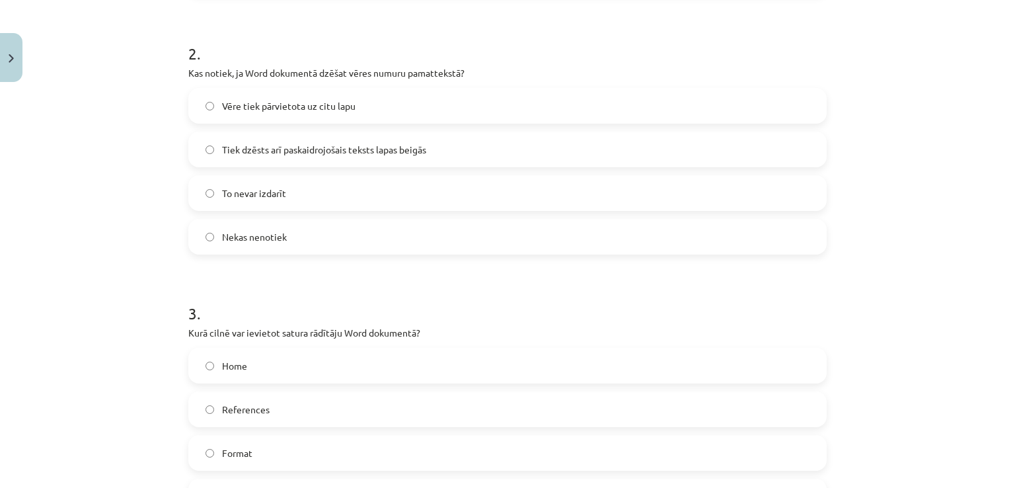
scroll to position [650, 0]
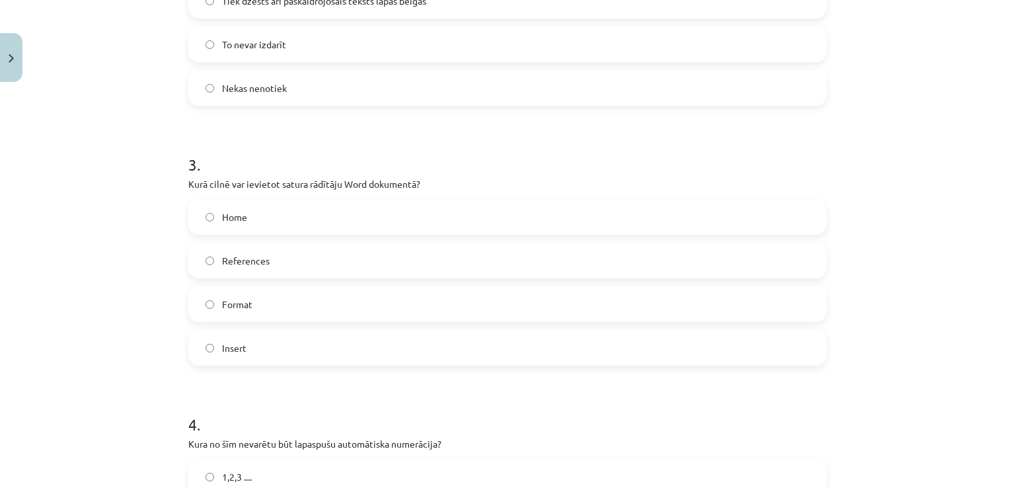
click at [331, 206] on label "Home" at bounding box center [508, 216] width 636 height 33
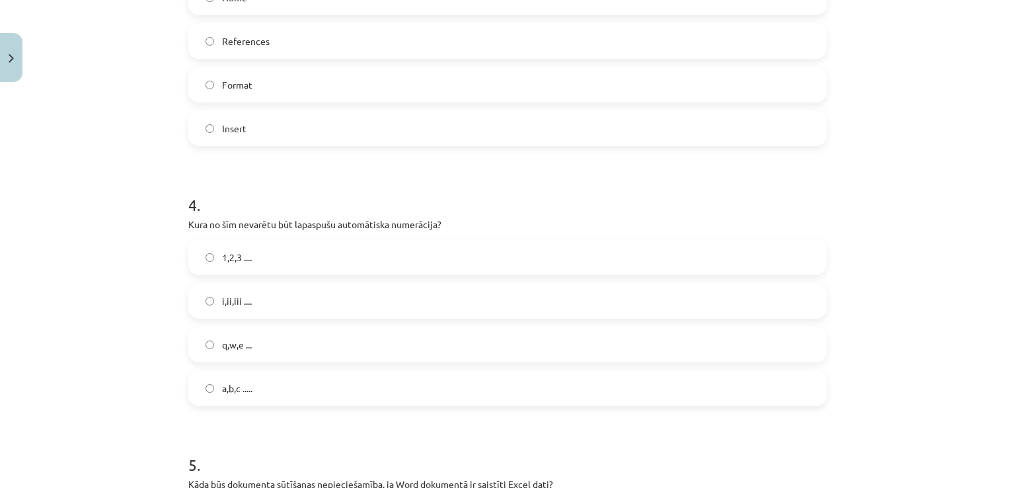
click at [346, 298] on label "i,ii,iii ...." at bounding box center [508, 300] width 636 height 33
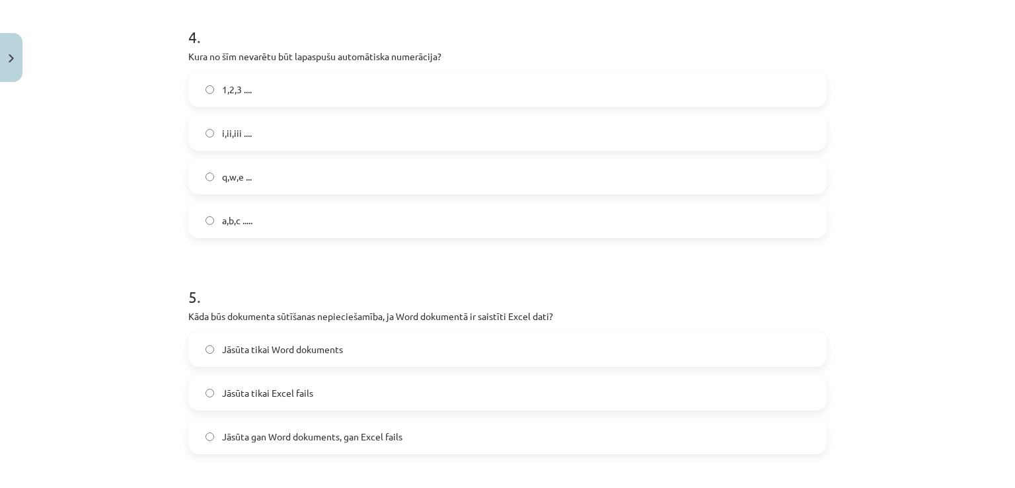
scroll to position [1090, 0]
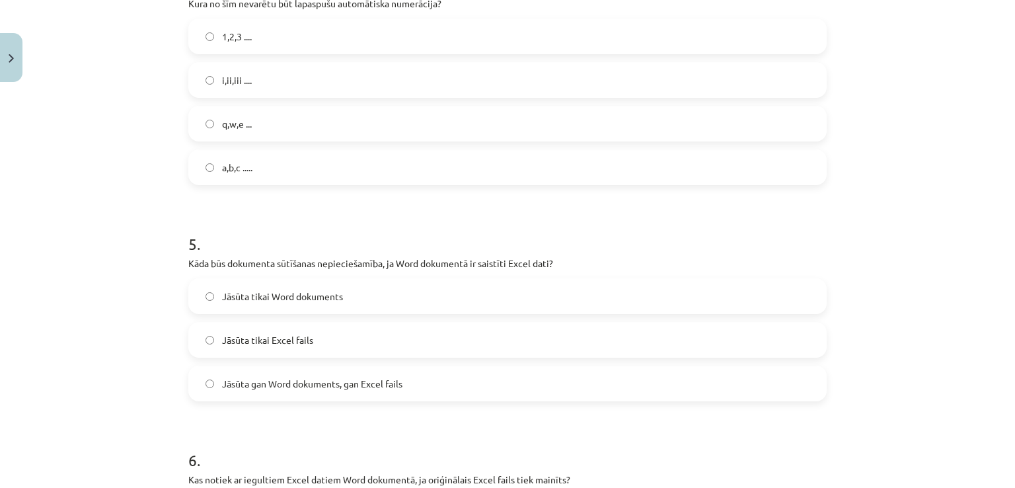
click at [383, 377] on span "Jāsūta gan Word dokuments, gan Excel fails" at bounding box center [312, 384] width 180 height 14
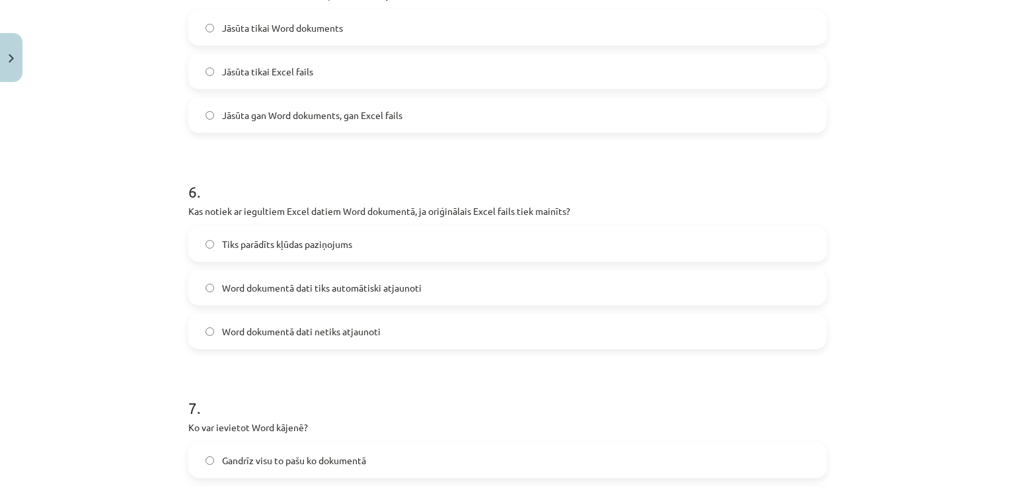
scroll to position [1487, 0]
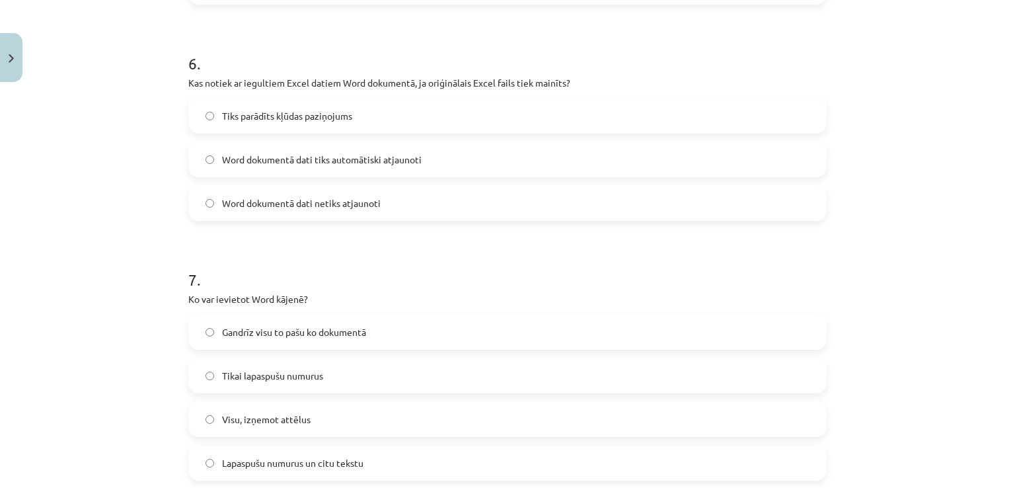
click at [395, 203] on label "Word dokumentā dati netiks atjaunoti" at bounding box center [508, 202] width 636 height 33
click at [391, 110] on label "Tiks parādīts kļūdas paziņojums" at bounding box center [508, 115] width 636 height 33
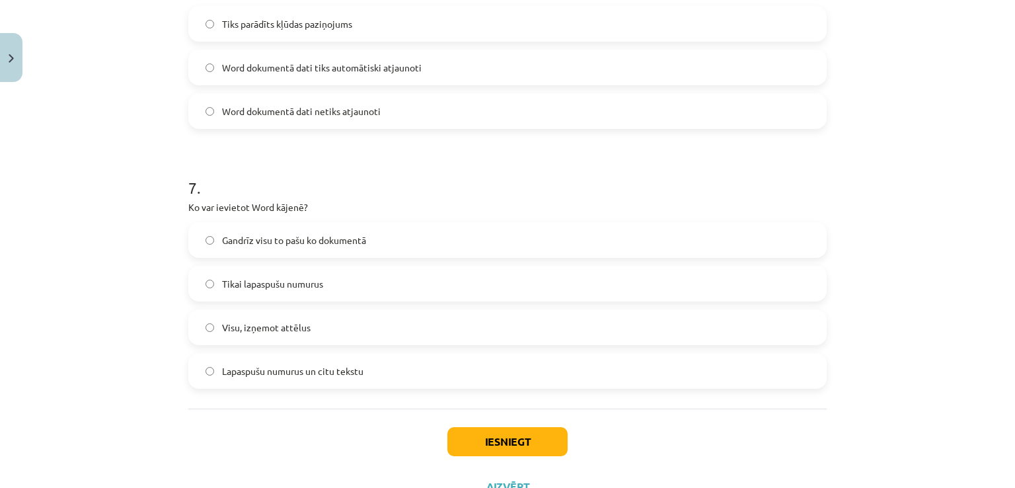
scroll to position [1633, 0]
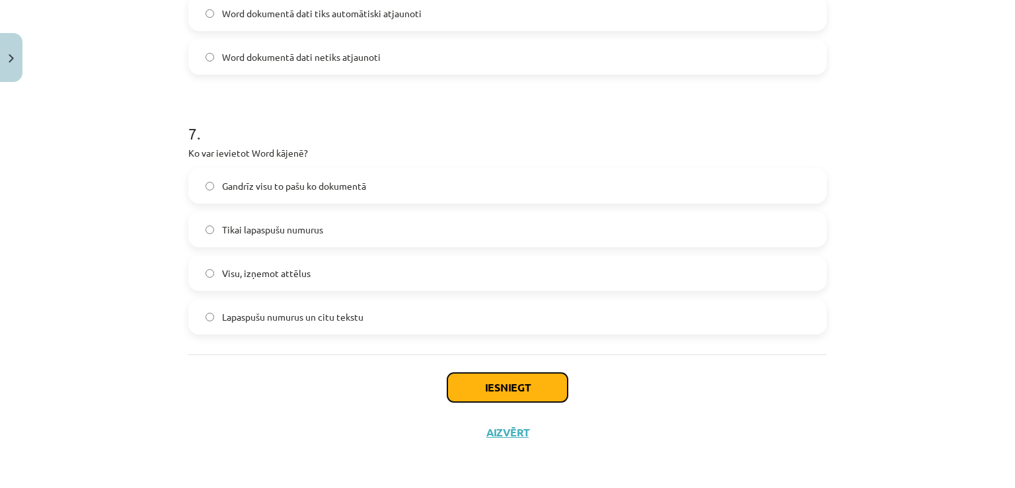
click at [544, 396] on button "Iesniegt" at bounding box center [507, 387] width 120 height 29
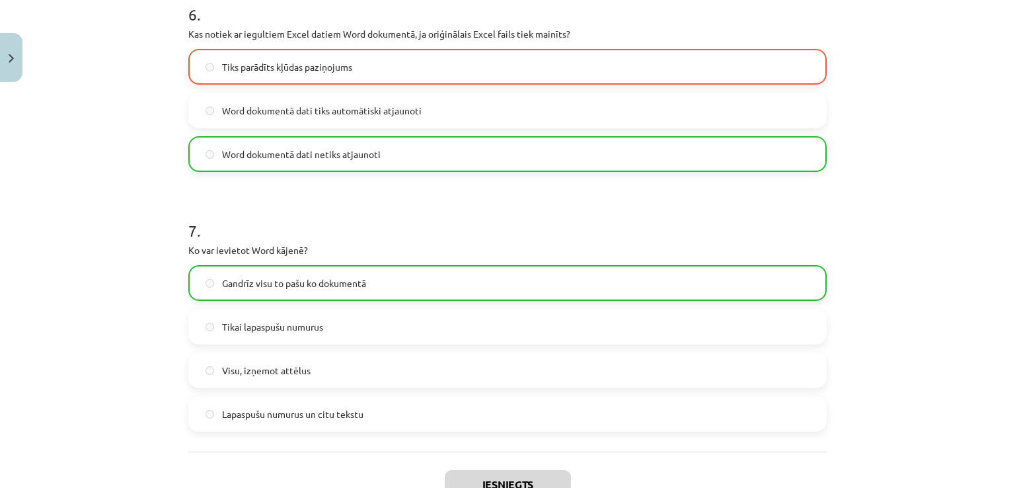
scroll to position [1674, 0]
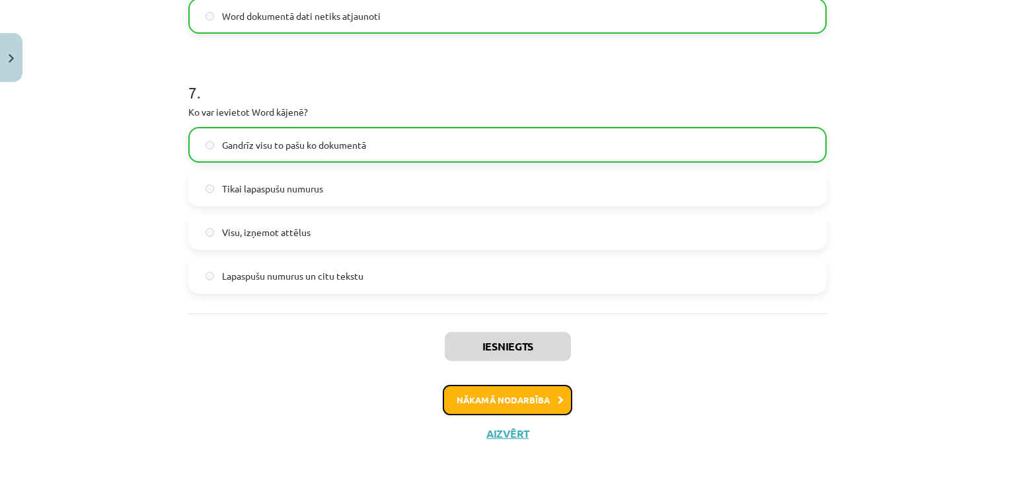
click at [550, 391] on button "Nākamā nodarbība" at bounding box center [508, 400] width 130 height 30
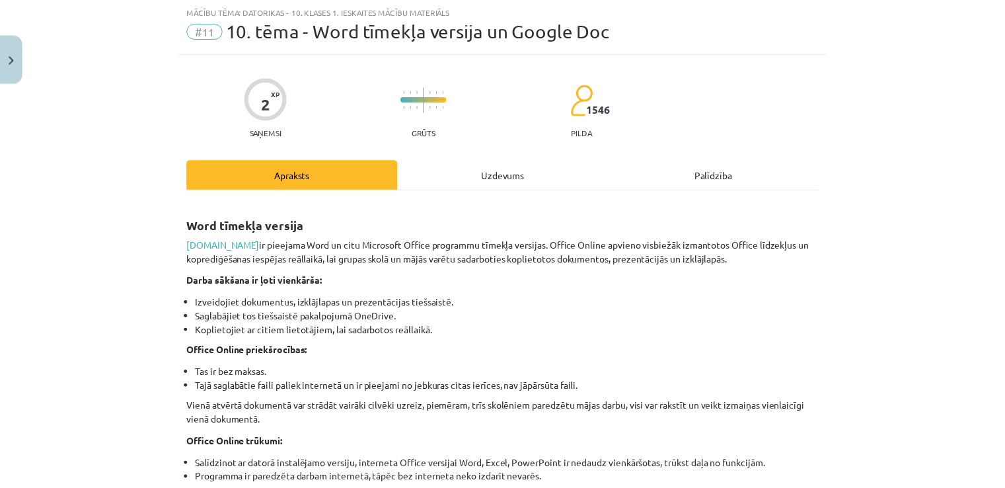
scroll to position [33, 0]
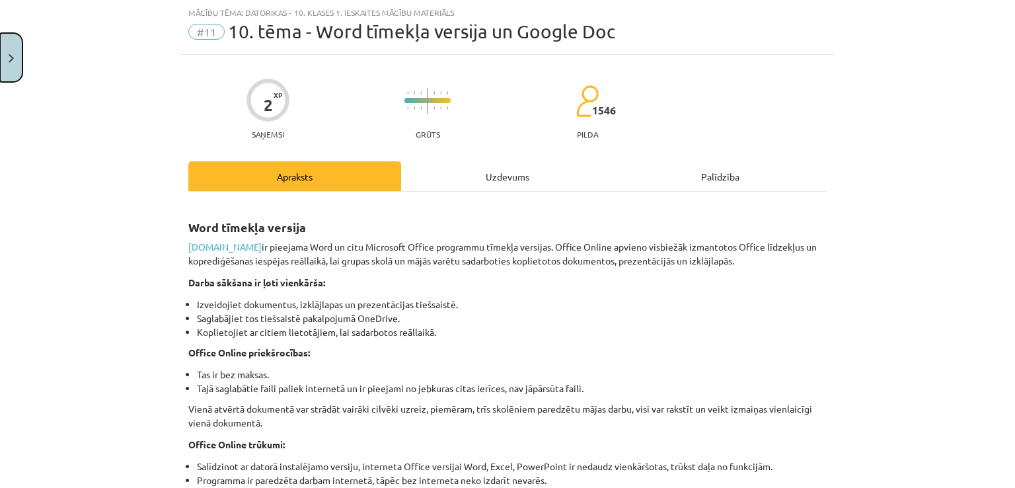
click at [0, 48] on button "Close" at bounding box center [11, 57] width 22 height 49
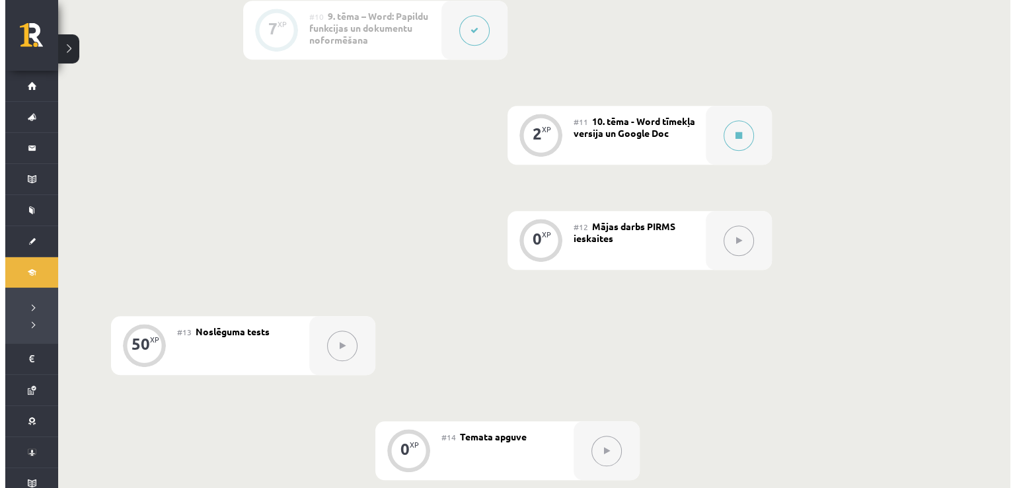
scroll to position [1322, 0]
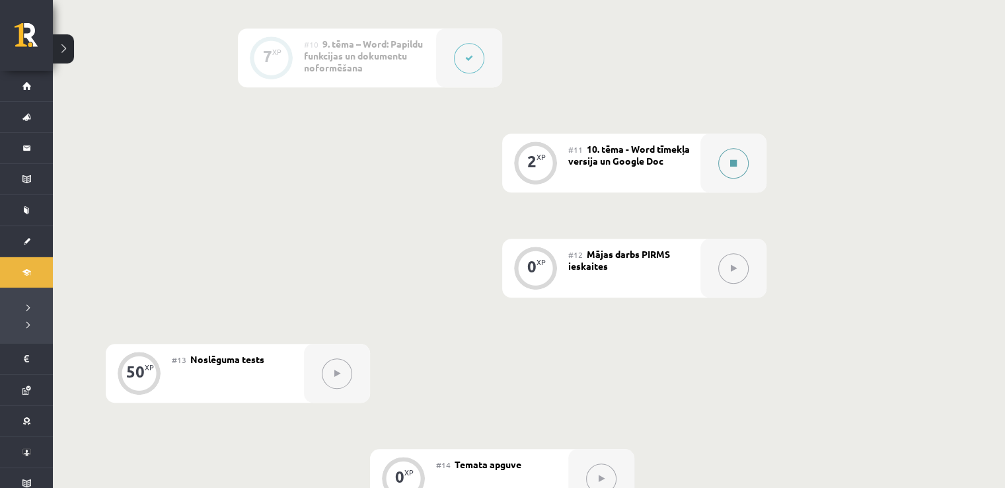
click at [738, 154] on button at bounding box center [733, 163] width 30 height 30
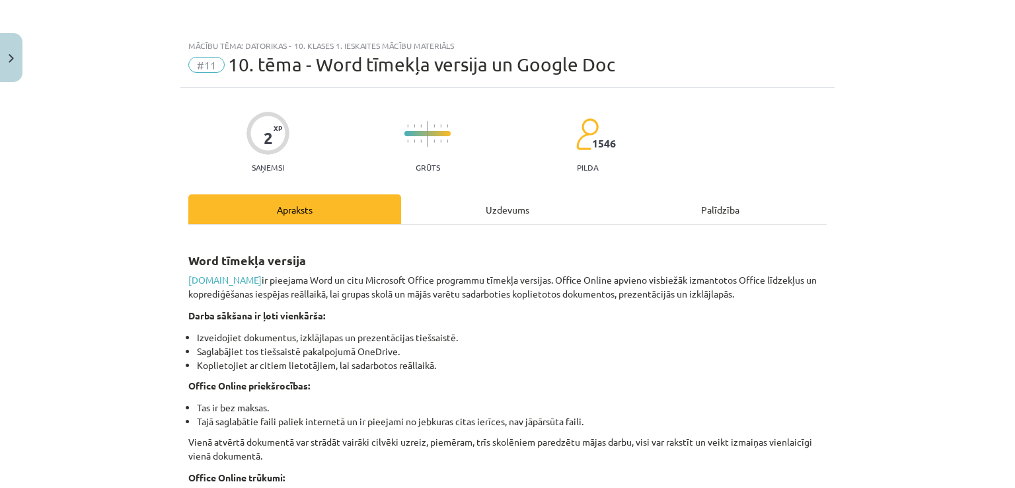
click at [500, 204] on div "Uzdevums" at bounding box center [507, 209] width 213 height 30
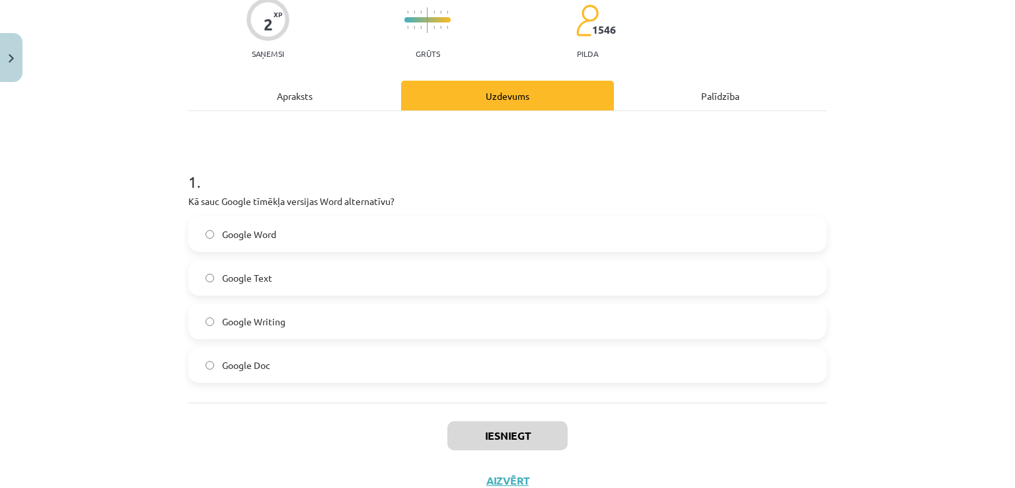
scroll to position [122, 0]
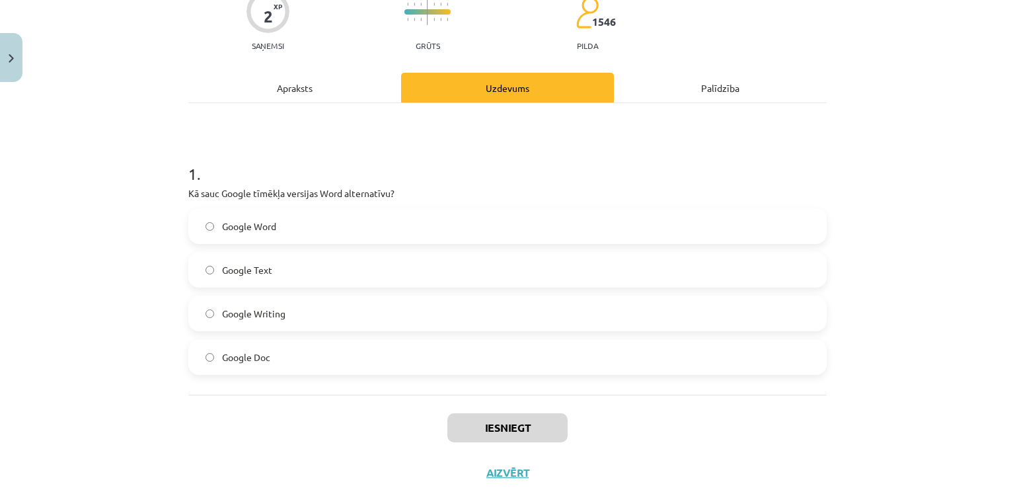
click at [268, 88] on div "Apraksts" at bounding box center [294, 88] width 213 height 30
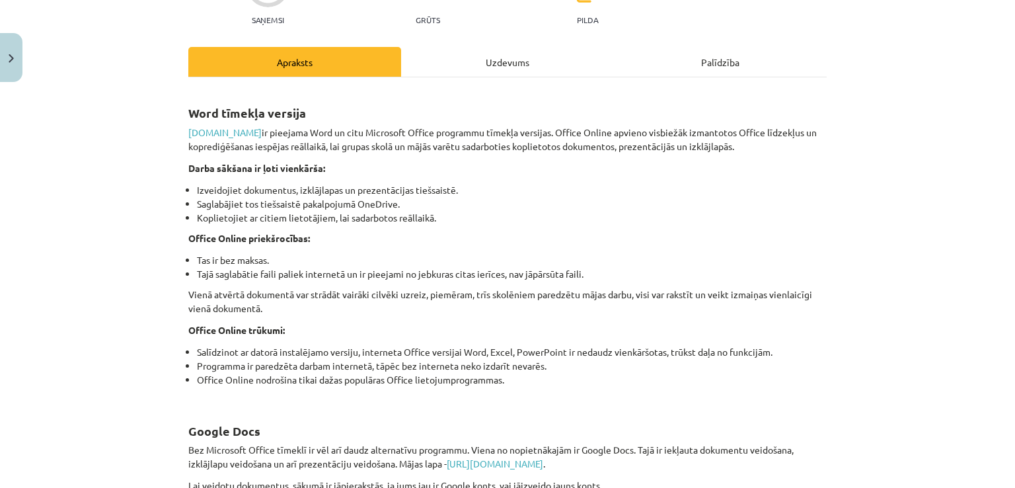
scroll to position [0, 0]
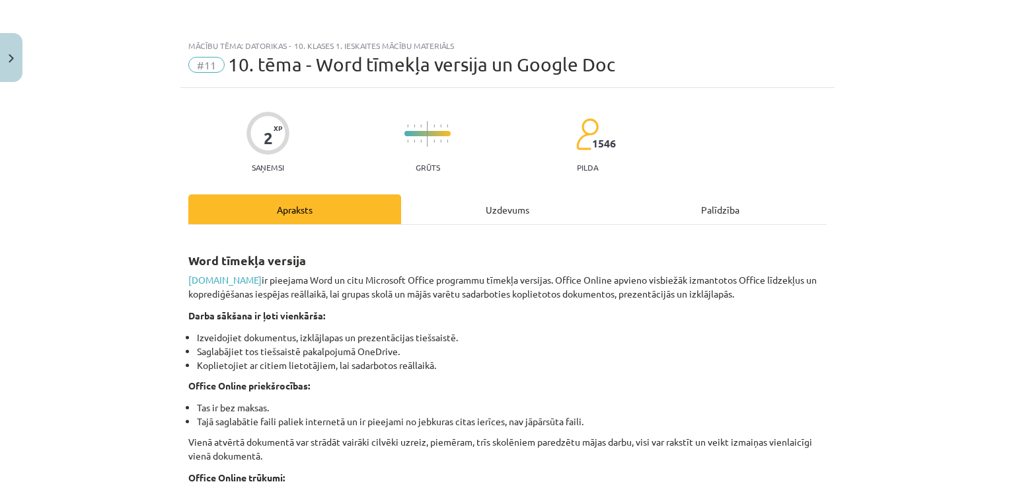
click at [477, 210] on div "Uzdevums" at bounding box center [507, 209] width 213 height 30
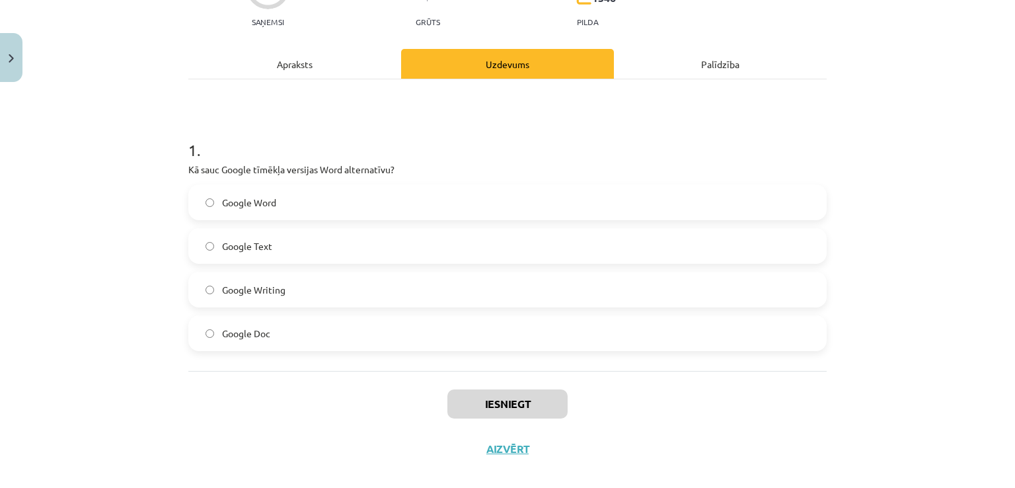
scroll to position [161, 0]
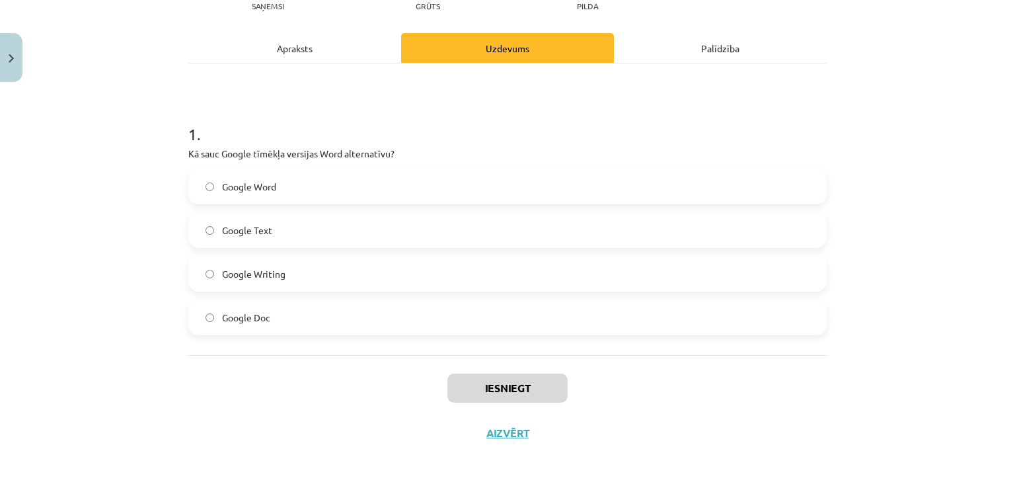
click at [334, 187] on label "Google Word" at bounding box center [508, 186] width 636 height 33
click at [297, 320] on label "Google Doc" at bounding box center [508, 317] width 636 height 33
click at [500, 383] on button "Iesniegt" at bounding box center [507, 387] width 120 height 29
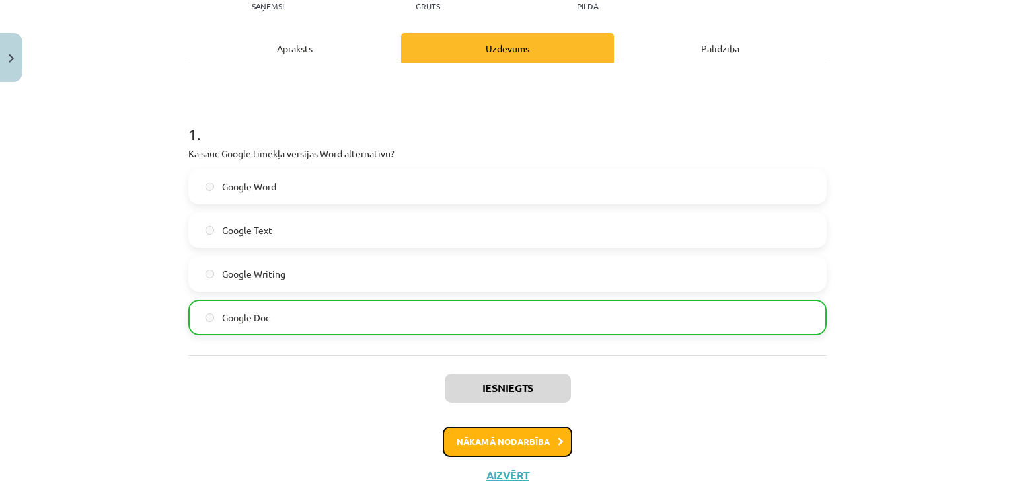
click at [506, 447] on button "Nākamā nodarbība" at bounding box center [508, 441] width 130 height 30
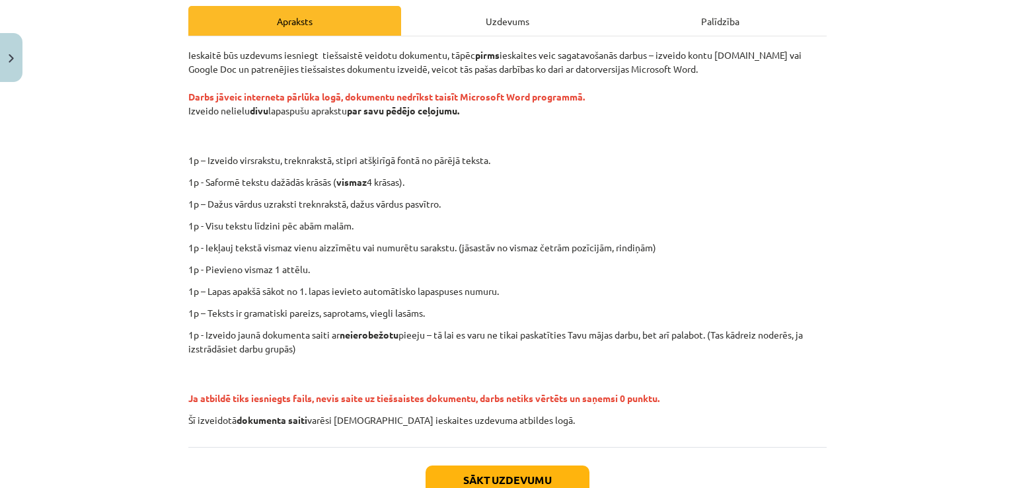
scroll to position [148, 0]
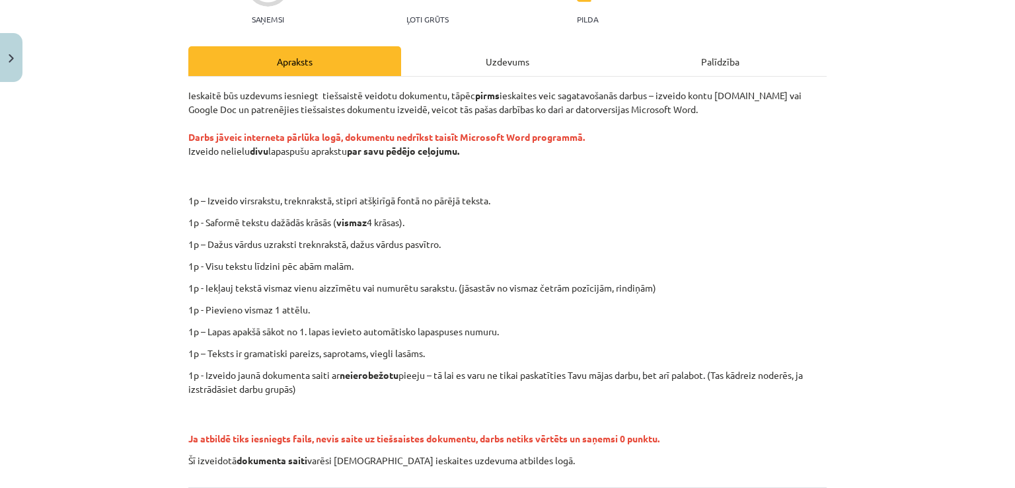
click at [460, 57] on div "Uzdevums" at bounding box center [507, 61] width 213 height 30
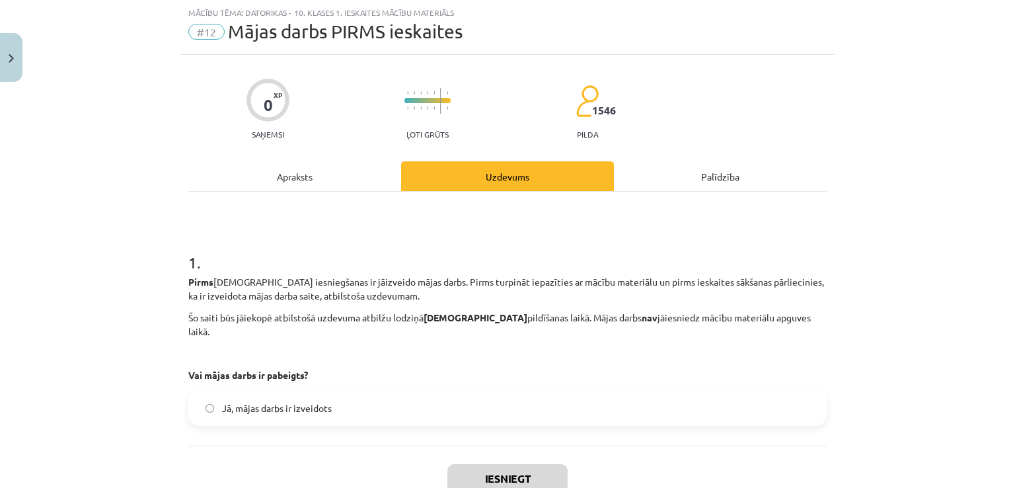
scroll to position [77, 0]
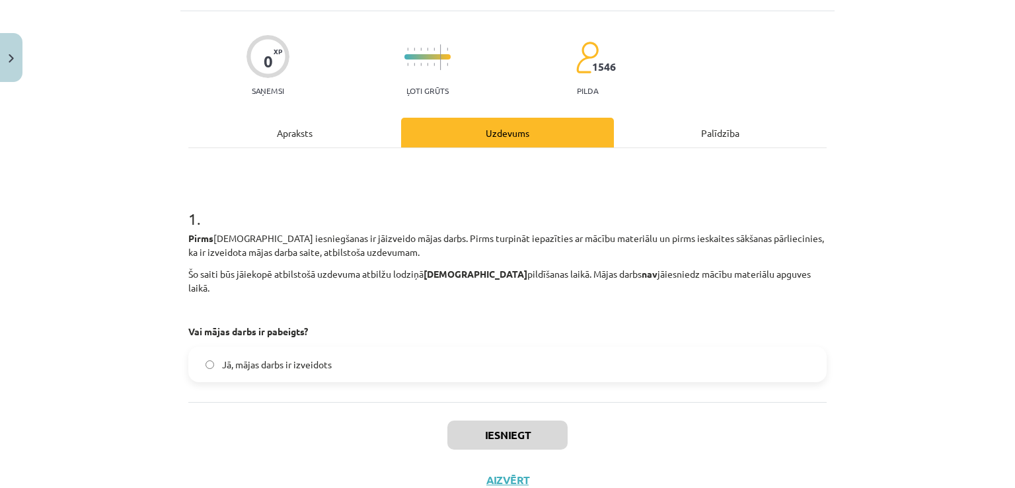
click at [335, 141] on div "Apraksts" at bounding box center [294, 133] width 213 height 30
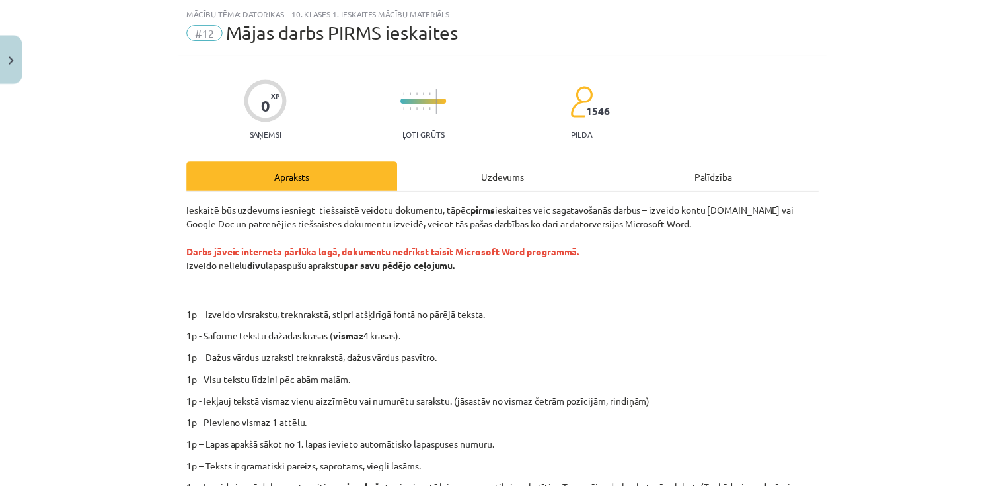
scroll to position [33, 0]
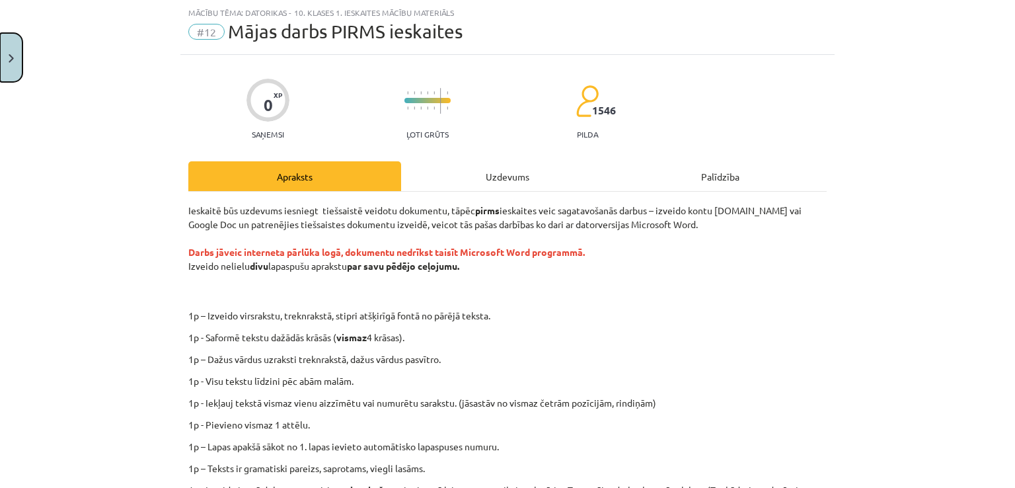
click at [1, 56] on button "Close" at bounding box center [11, 57] width 22 height 49
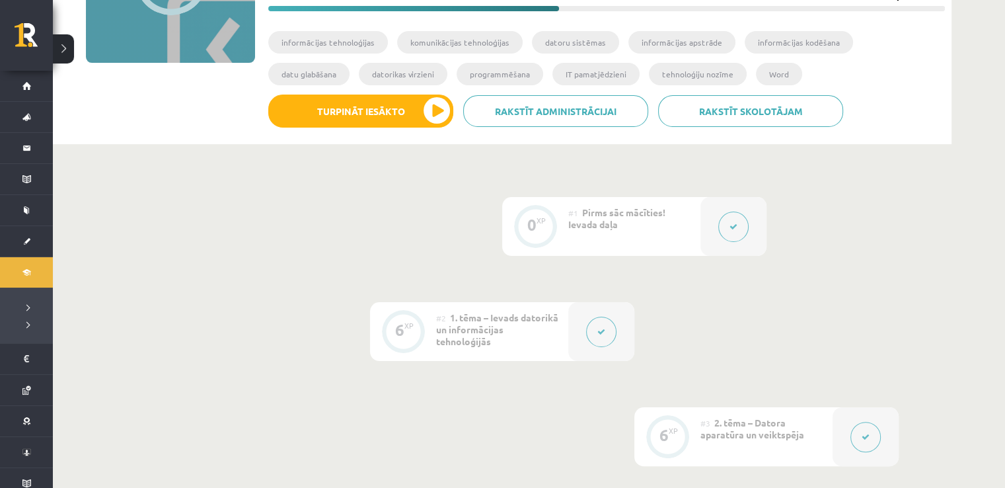
scroll to position [88, 0]
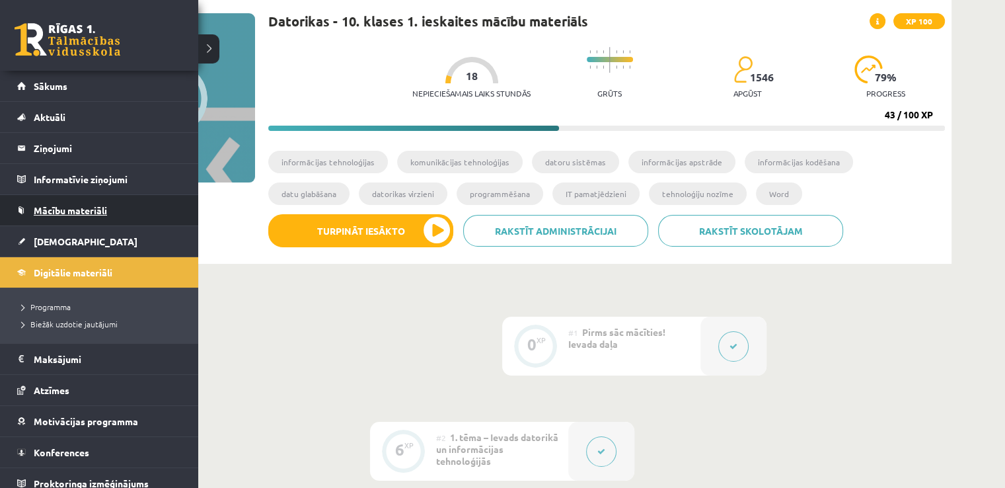
click at [85, 209] on span "Mācību materiāli" at bounding box center [70, 210] width 73 height 12
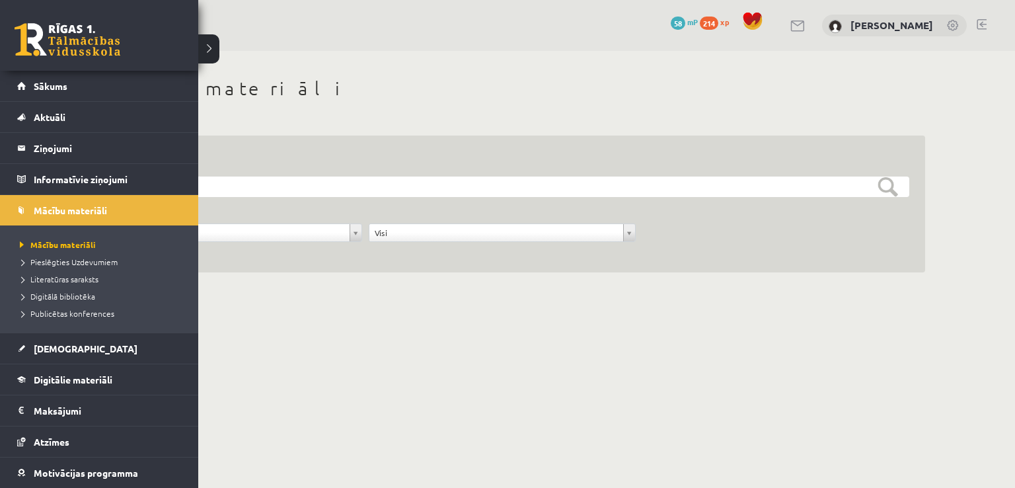
click at [41, 287] on li "Digitālā bibliotēka" at bounding box center [101, 295] width 169 height 17
click at [46, 293] on span "Digitālā bibliotēka" at bounding box center [60, 296] width 87 height 11
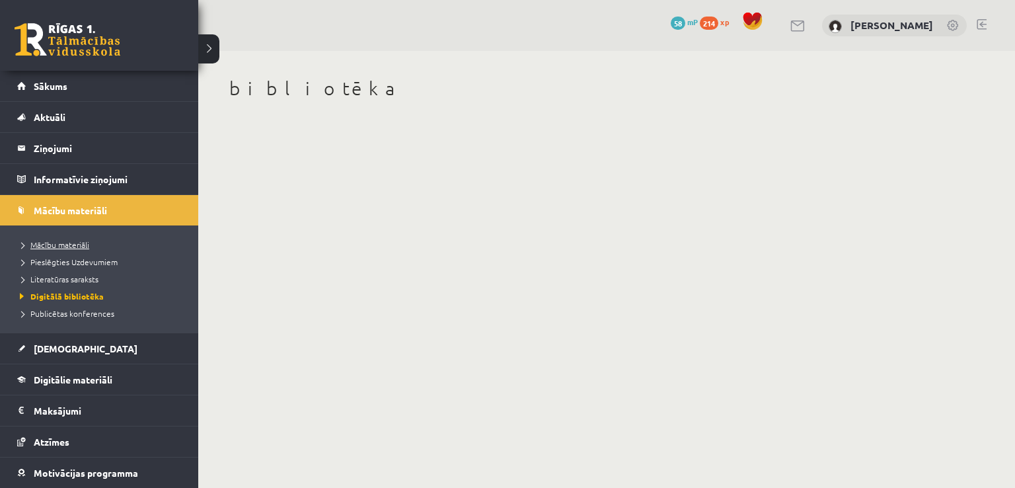
click at [89, 243] on link "Mācību materiāli" at bounding box center [101, 245] width 169 height 12
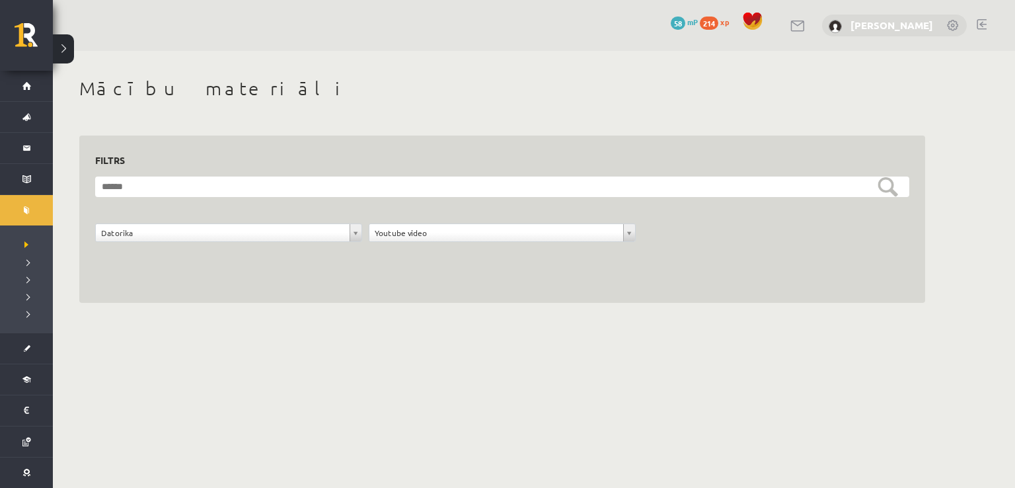
click at [915, 30] on link "[PERSON_NAME]" at bounding box center [892, 25] width 83 height 13
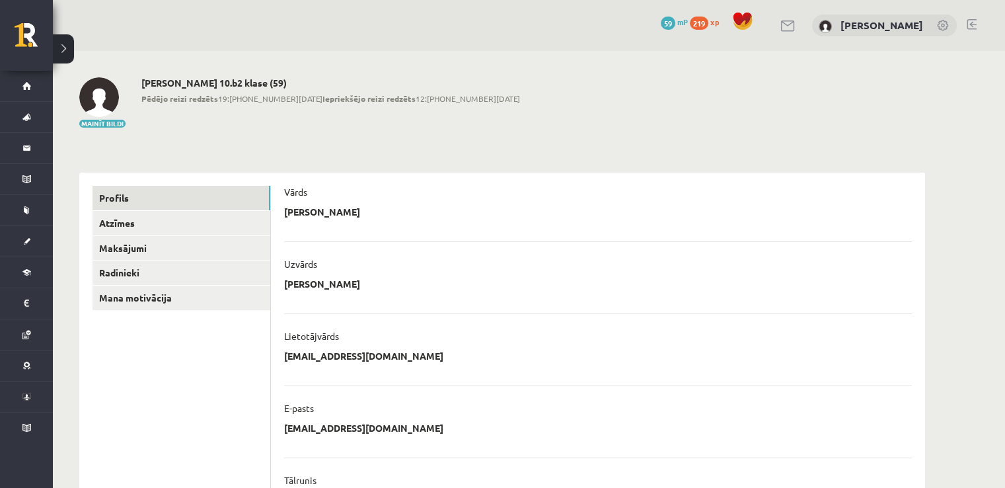
click at [941, 25] on link at bounding box center [943, 26] width 13 height 13
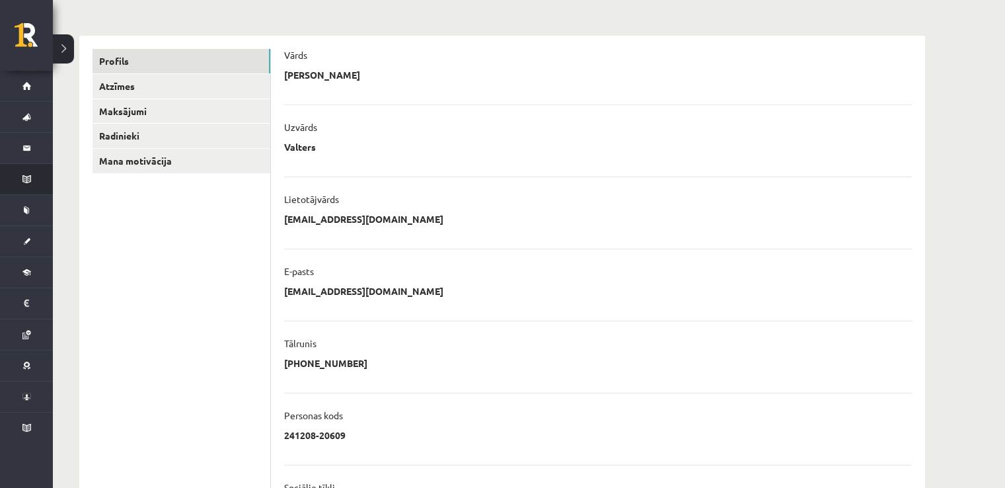
scroll to position [132, 0]
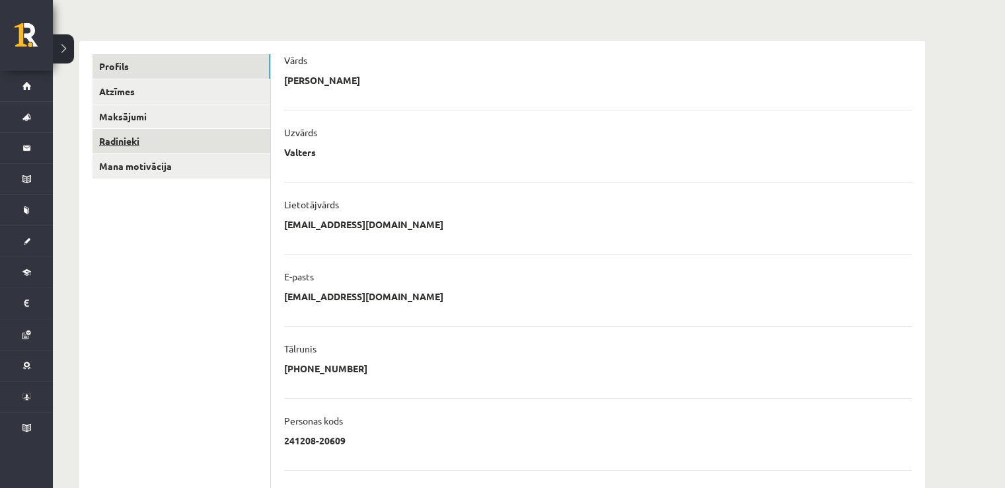
click at [168, 147] on link "Radinieki" at bounding box center [182, 141] width 178 height 24
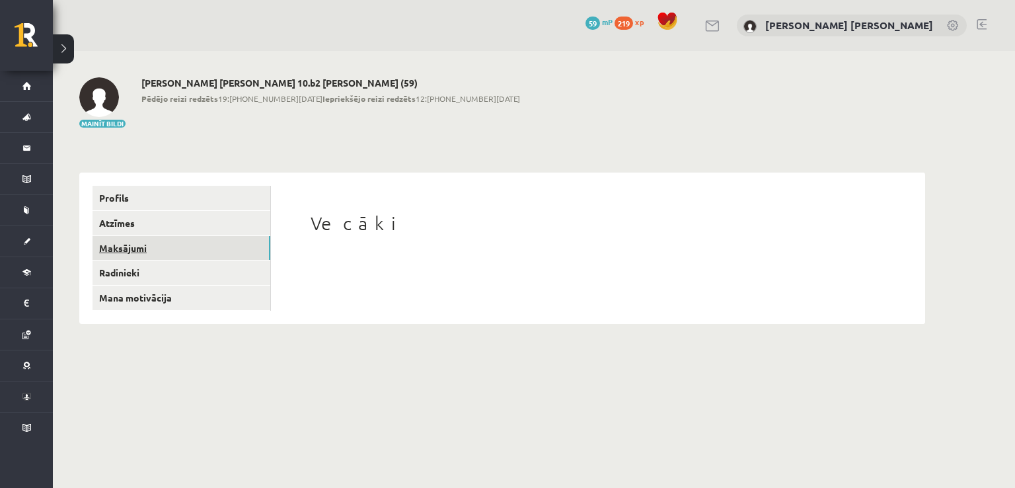
click at [187, 237] on link "Maksājumi" at bounding box center [182, 248] width 178 height 24
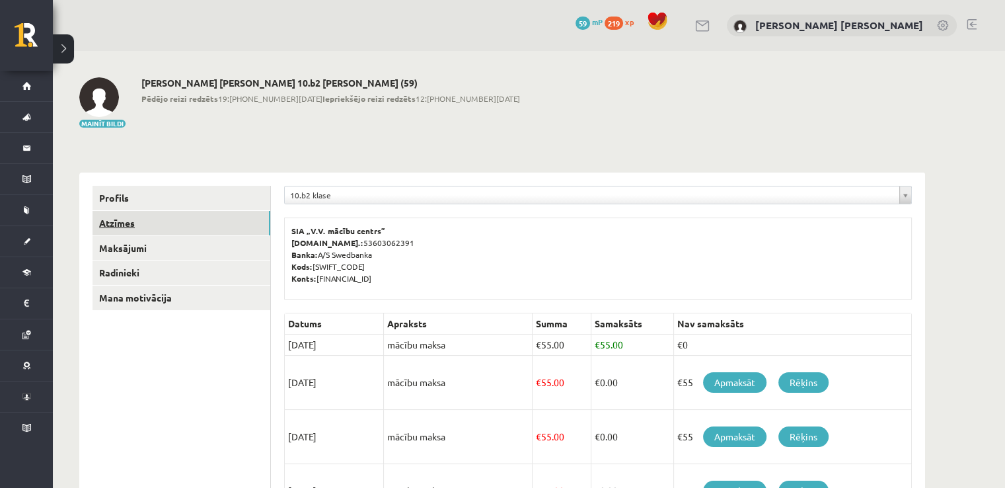
click at [187, 223] on link "Atzīmes" at bounding box center [182, 223] width 178 height 24
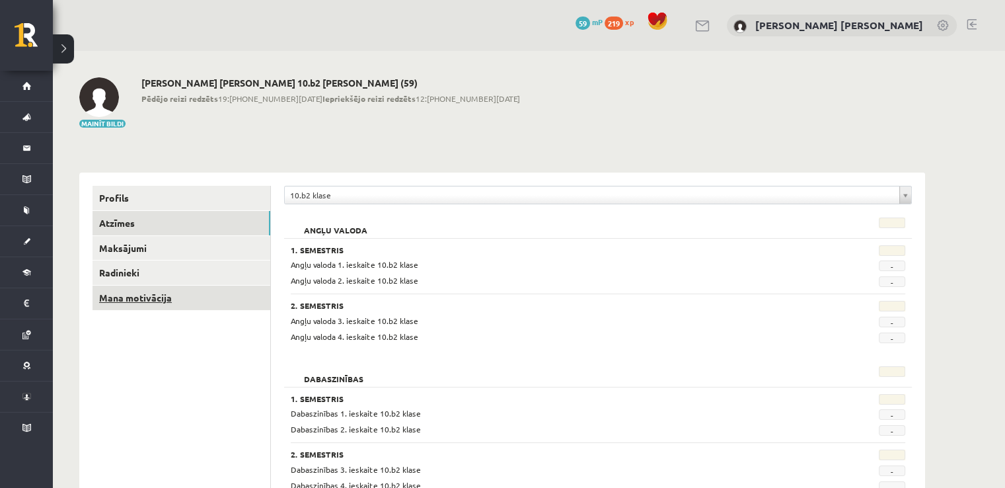
click at [187, 289] on link "Mana motivācija" at bounding box center [182, 298] width 178 height 24
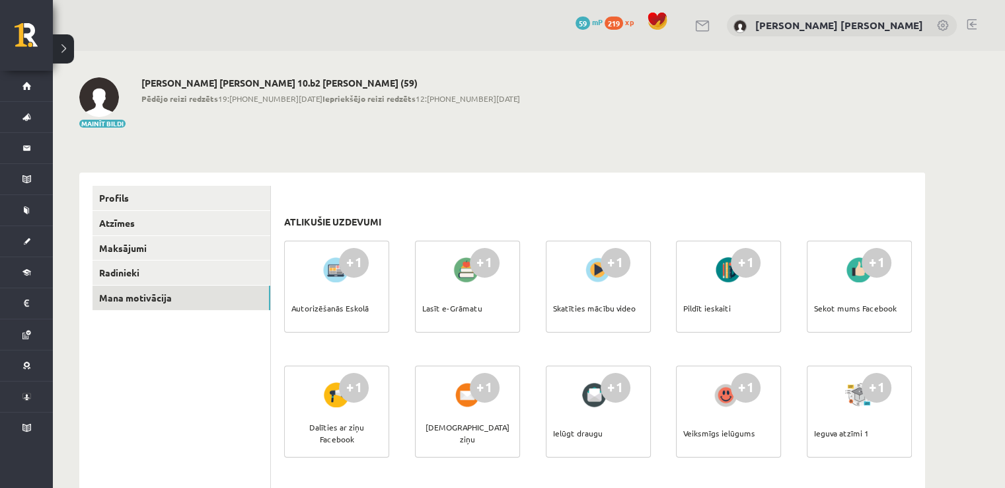
click at [947, 27] on link at bounding box center [943, 26] width 13 height 13
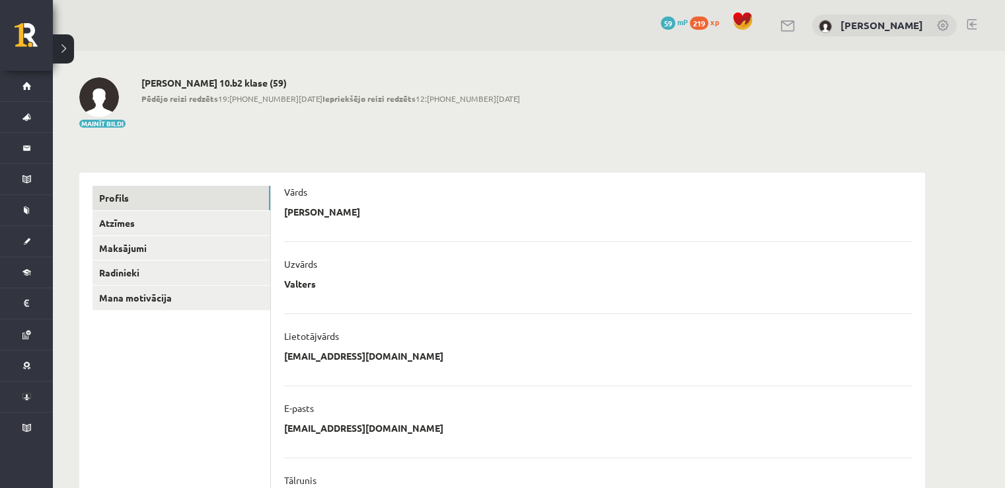
click at [939, 22] on link at bounding box center [943, 26] width 13 height 13
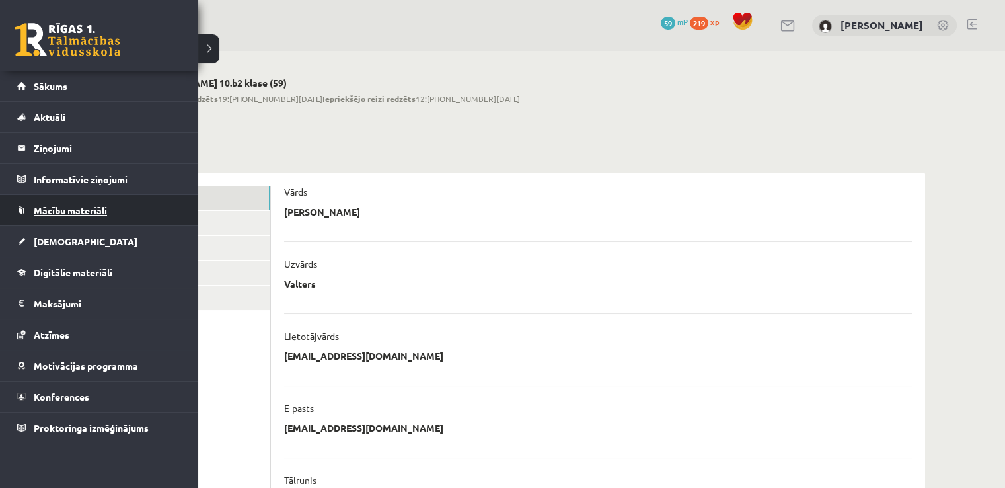
click at [90, 215] on link "Mācību materiāli" at bounding box center [99, 210] width 165 height 30
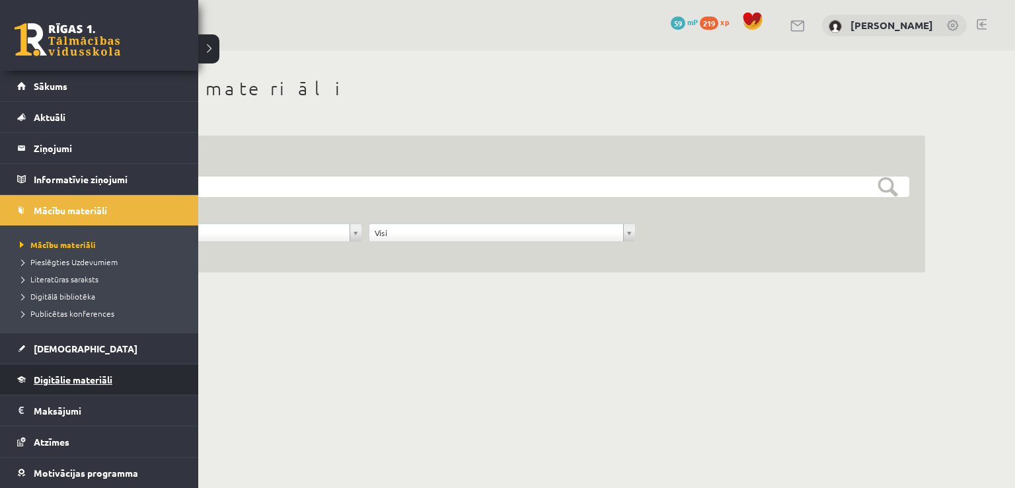
click at [58, 389] on link "Digitālie materiāli" at bounding box center [99, 379] width 165 height 30
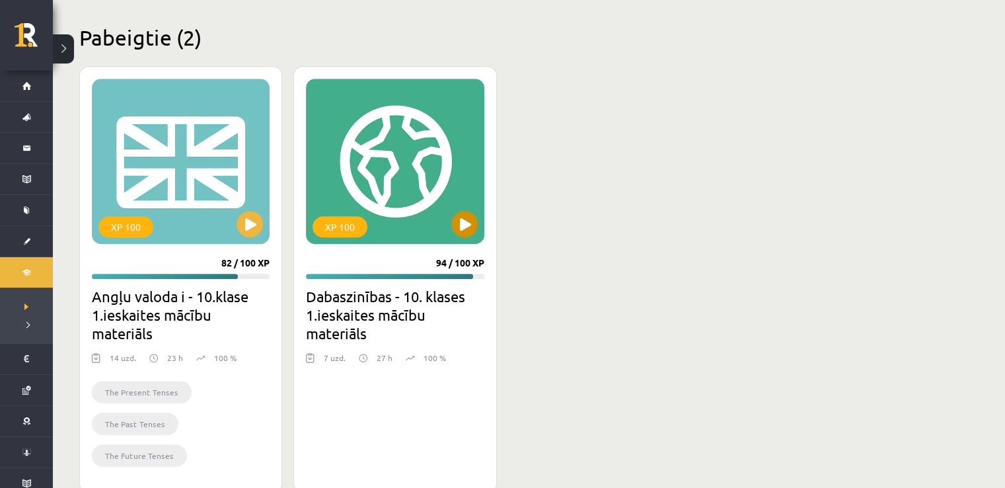
scroll to position [823, 0]
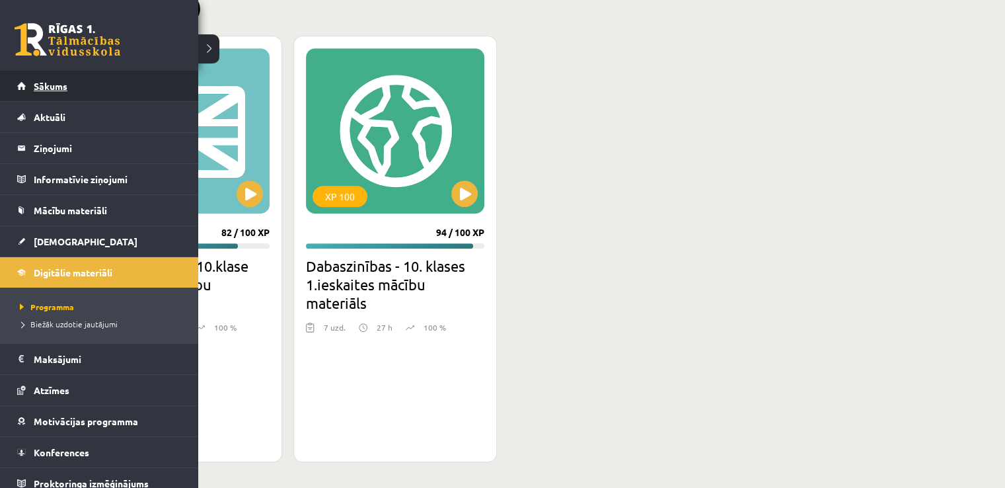
click at [136, 88] on link "Sākums" at bounding box center [99, 86] width 165 height 30
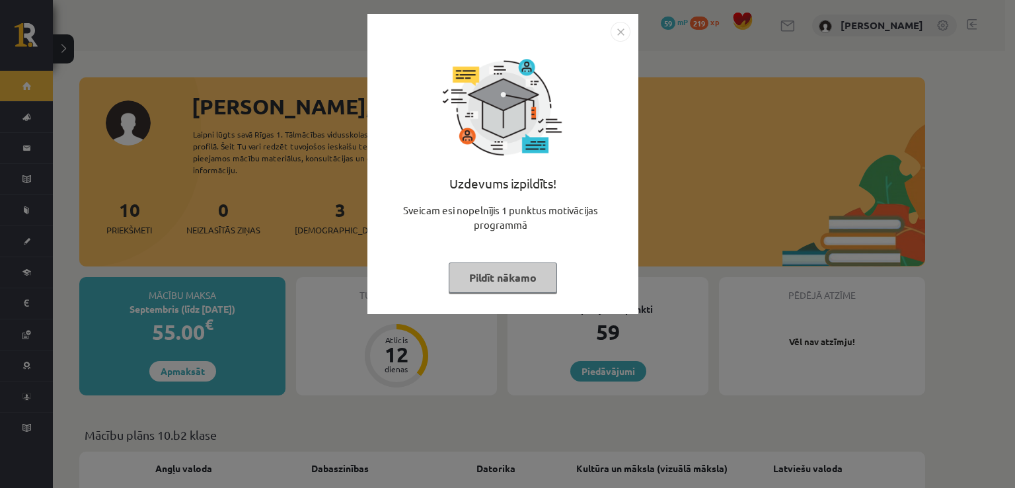
click at [511, 268] on button "Pildīt nākamo" at bounding box center [503, 277] width 108 height 30
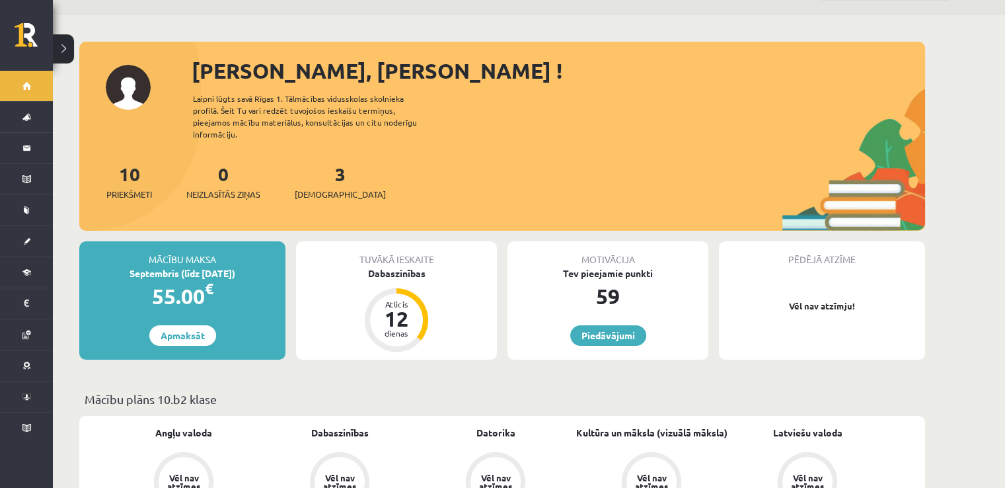
scroll to position [132, 0]
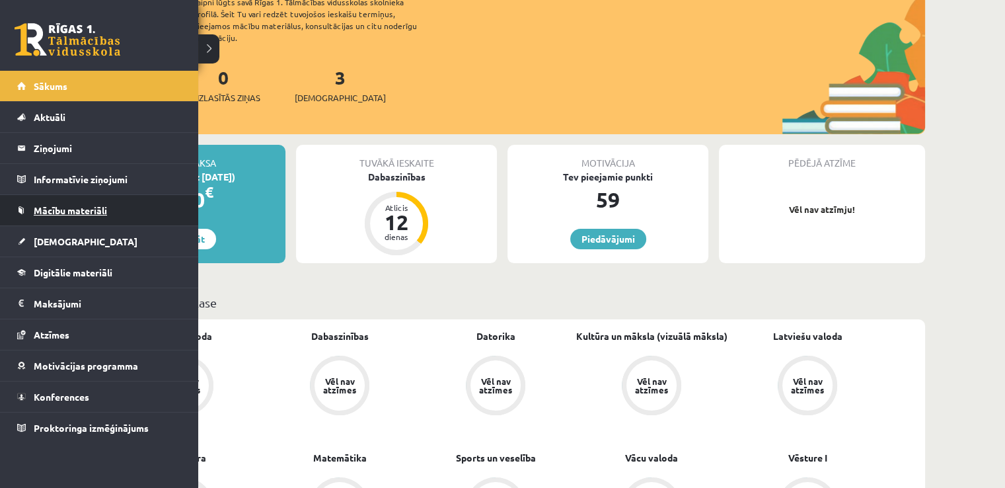
click at [90, 208] on span "Mācību materiāli" at bounding box center [70, 210] width 73 height 12
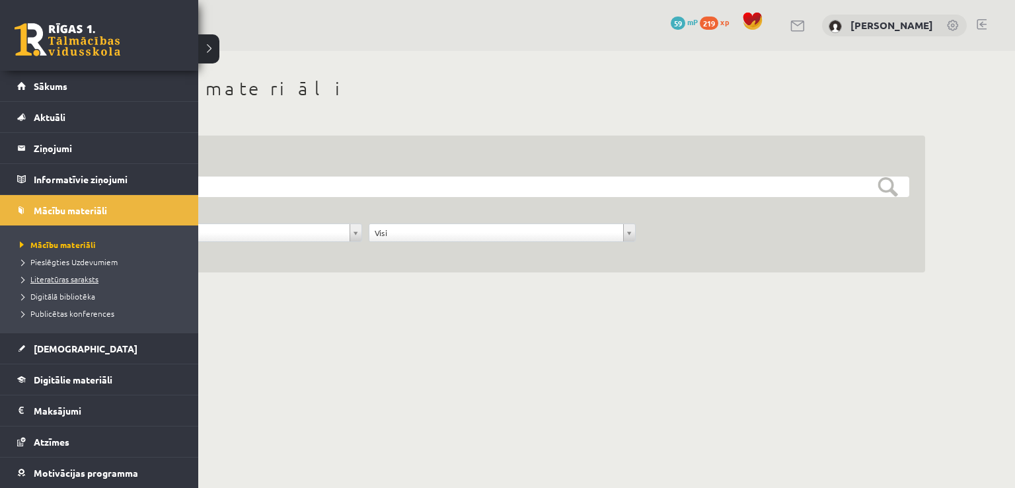
click at [84, 276] on span "Literatūras saraksts" at bounding box center [58, 279] width 82 height 11
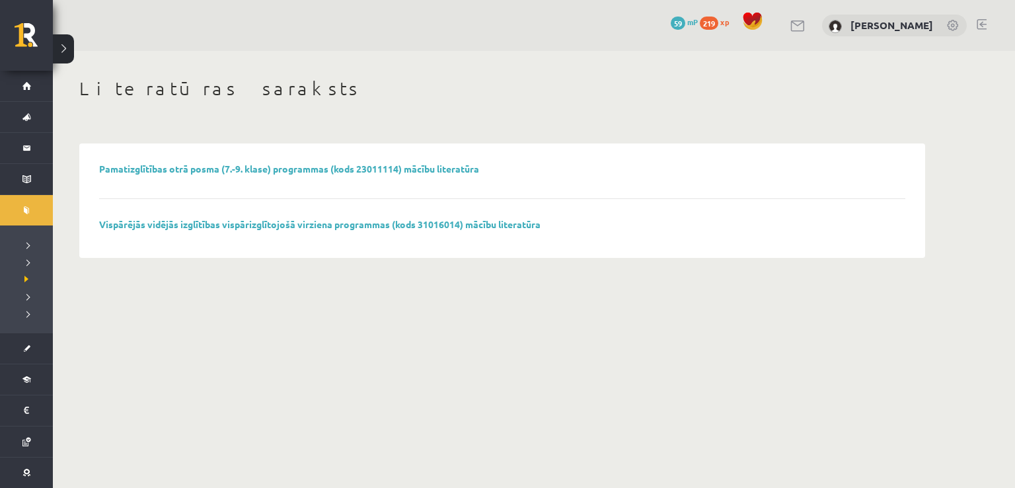
click at [141, 234] on div "Vispārējās vidējās izglītības vispārizglītojošā virziena programmas (kods 31016…" at bounding box center [502, 228] width 806 height 19
click at [145, 231] on div "Vispārējās vidējās izglītības vispārizglītojošā virziena programmas (kods 31016…" at bounding box center [502, 228] width 806 height 19
click at [149, 226] on link "Vispārējās vidējās izglītības vispārizglītojošā virziena programmas (kods 31016…" at bounding box center [319, 224] width 441 height 12
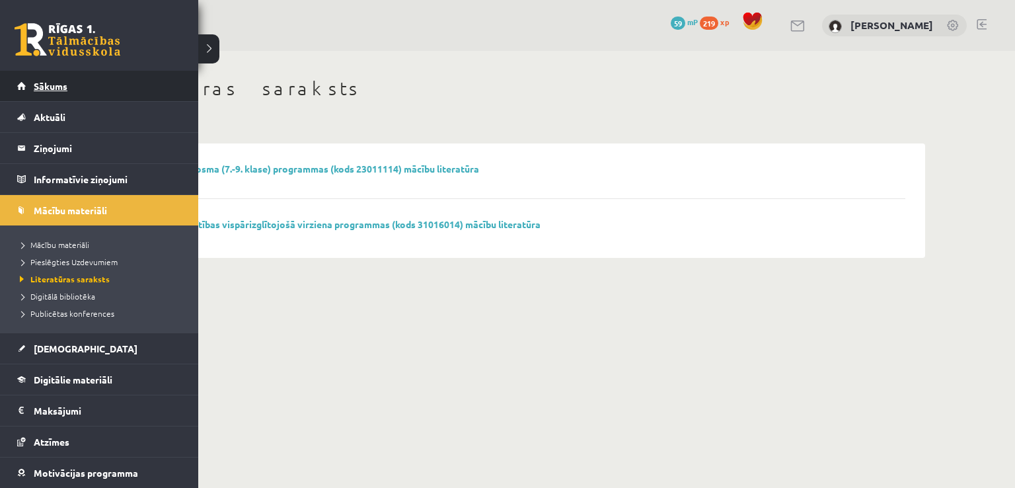
click at [61, 81] on span "Sākums" at bounding box center [51, 86] width 34 height 12
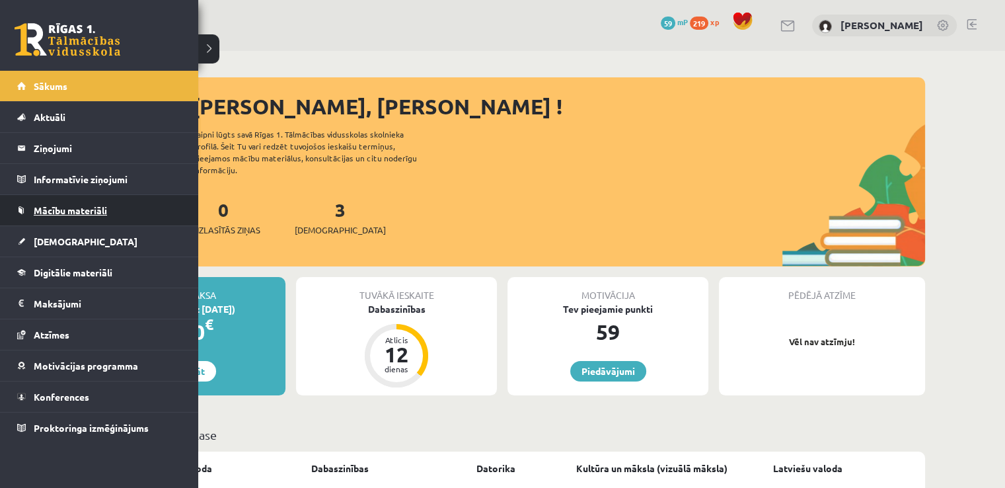
click at [86, 207] on span "Mācību materiāli" at bounding box center [70, 210] width 73 height 12
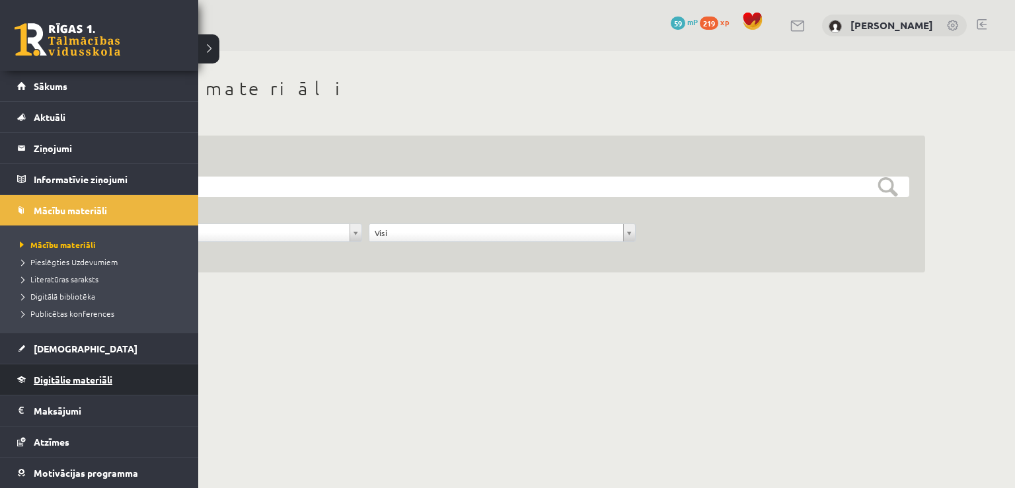
click at [111, 376] on span "Digitālie materiāli" at bounding box center [73, 379] width 79 height 12
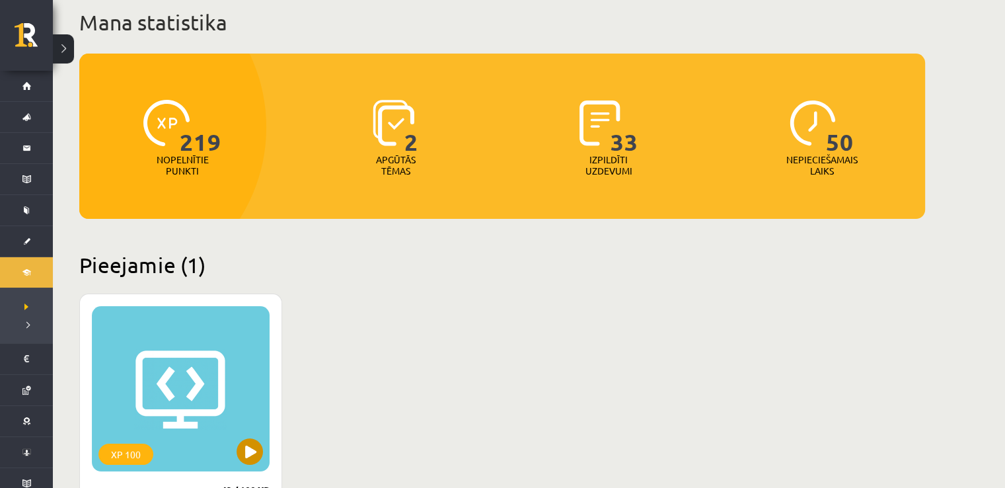
scroll to position [176, 0]
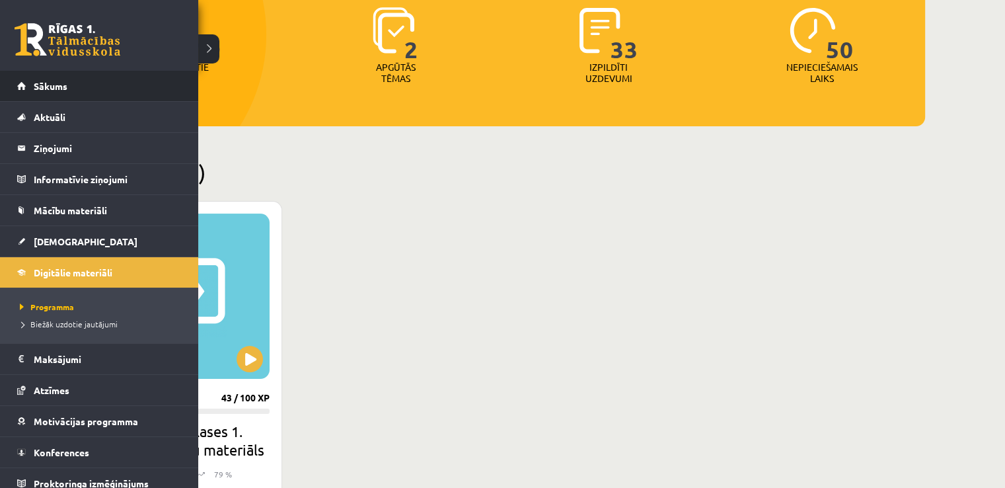
click at [5, 89] on li "Sākums" at bounding box center [99, 86] width 198 height 31
click at [34, 96] on link "Sākums" at bounding box center [99, 86] width 165 height 30
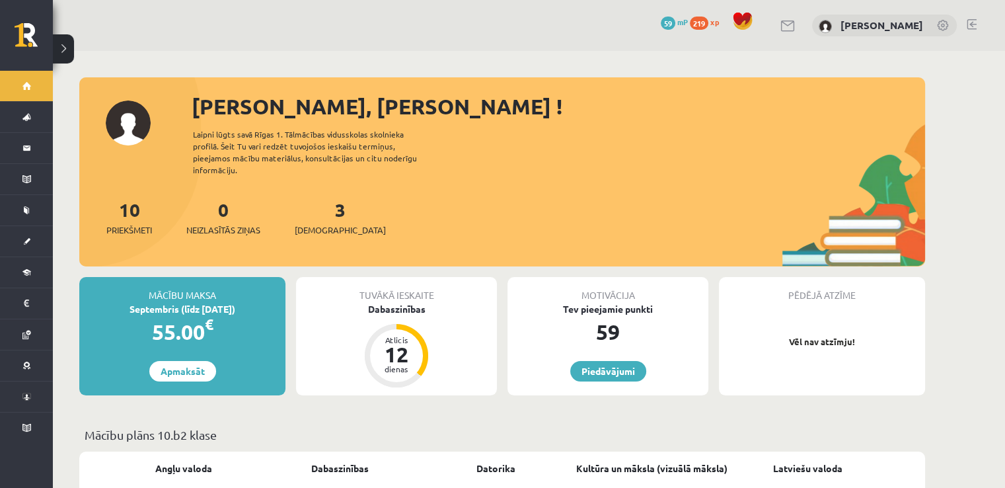
click at [42, 82] on link "Sākums" at bounding box center [26, 86] width 53 height 30
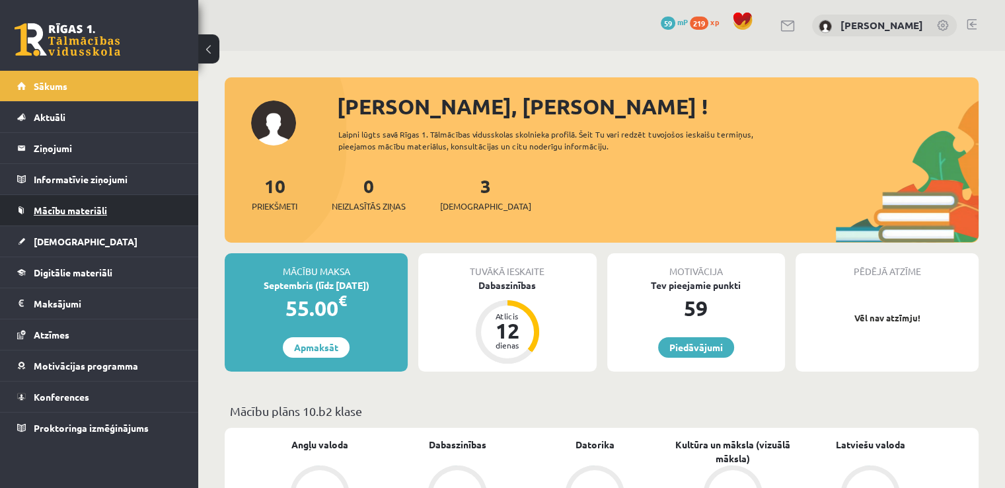
click at [79, 206] on span "Mācību materiāli" at bounding box center [70, 210] width 73 height 12
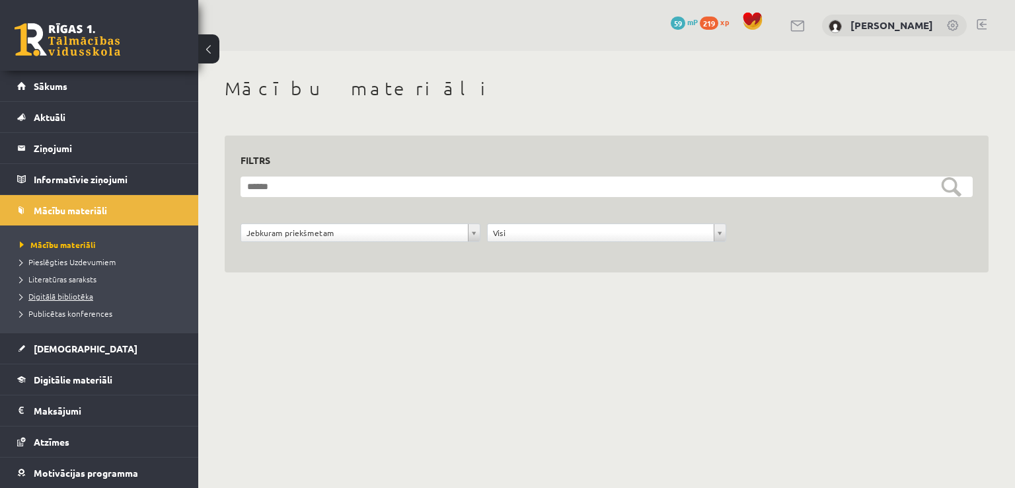
click at [85, 295] on span "Digitālā bibliotēka" at bounding box center [56, 296] width 73 height 11
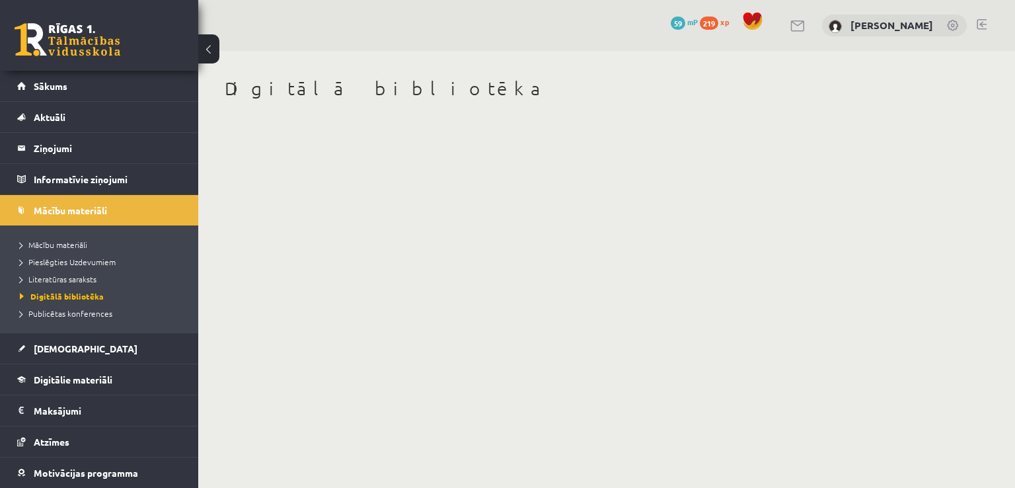
click at [590, 120] on div "Digitālā bibliotēka" at bounding box center [606, 98] width 817 height 95
click at [200, 54] on button at bounding box center [208, 48] width 21 height 29
click at [44, 84] on span "Sākums" at bounding box center [51, 86] width 34 height 12
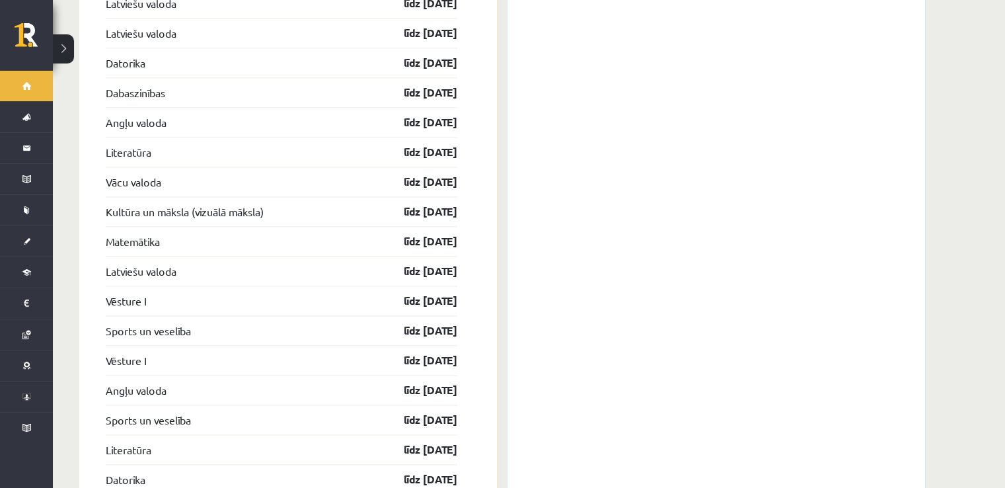
scroll to position [1630, 0]
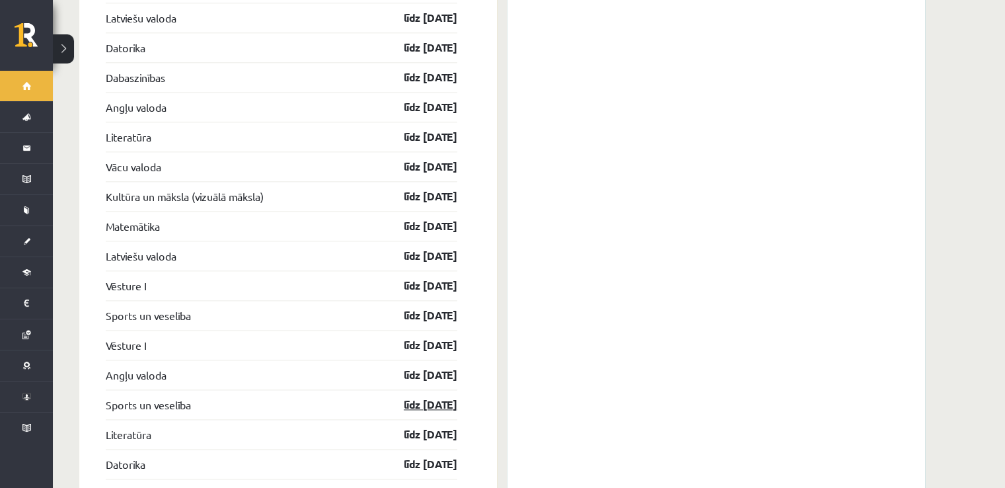
click at [408, 397] on link "līdz [DATE]" at bounding box center [419, 405] width 77 height 16
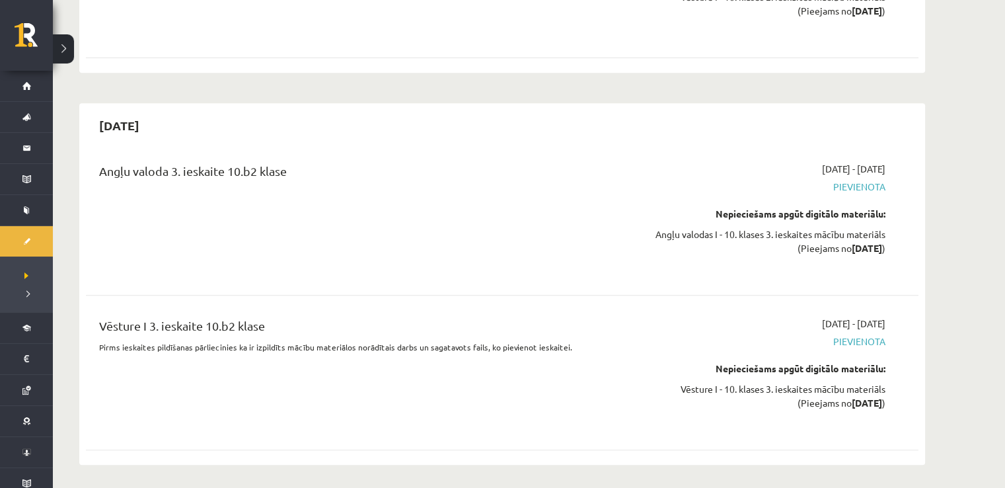
scroll to position [5463, 0]
